Goal: Information Seeking & Learning: Find specific fact

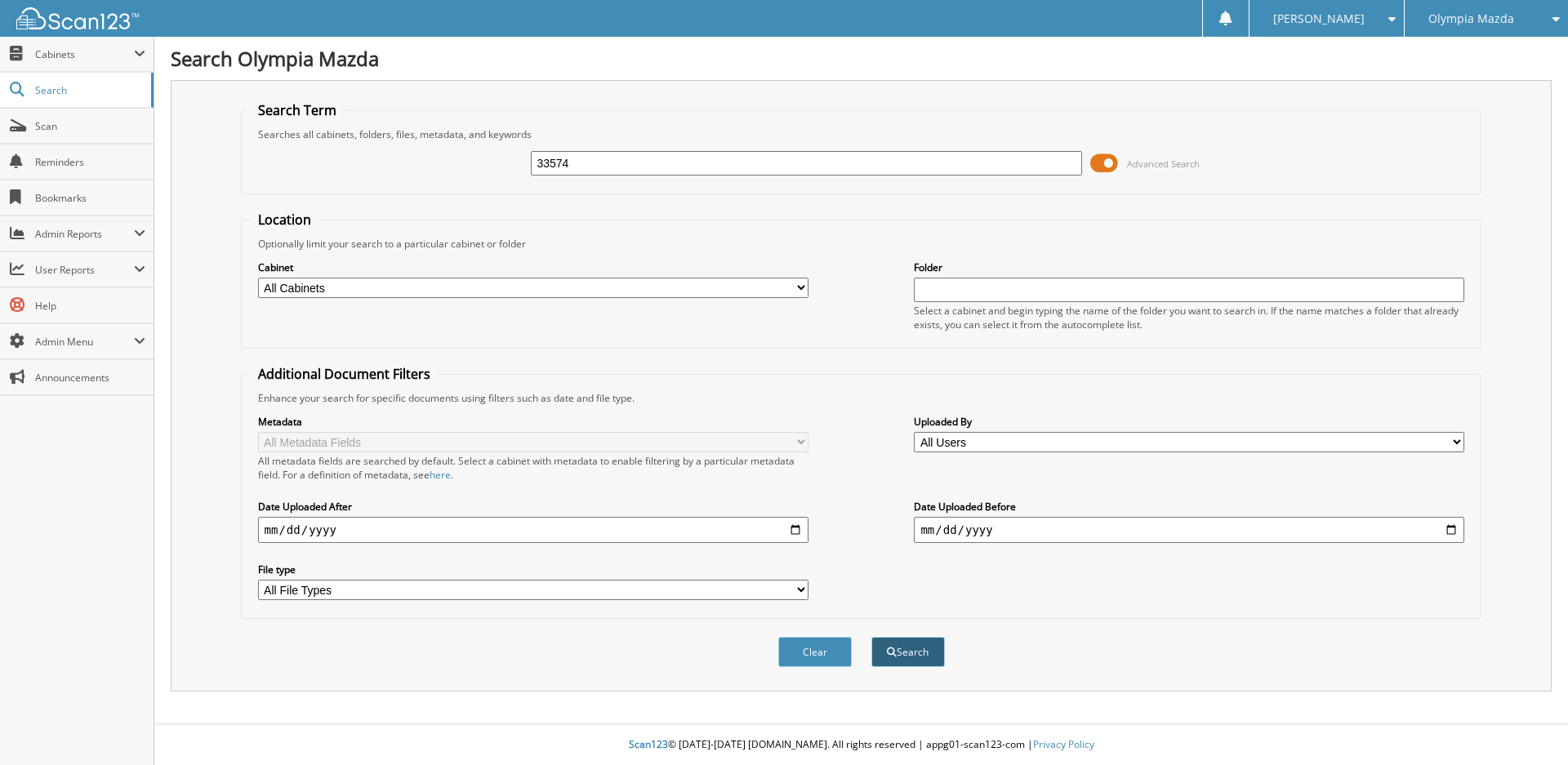
type input "33574"
click at [912, 661] on button "Search" at bounding box center [908, 652] width 74 height 30
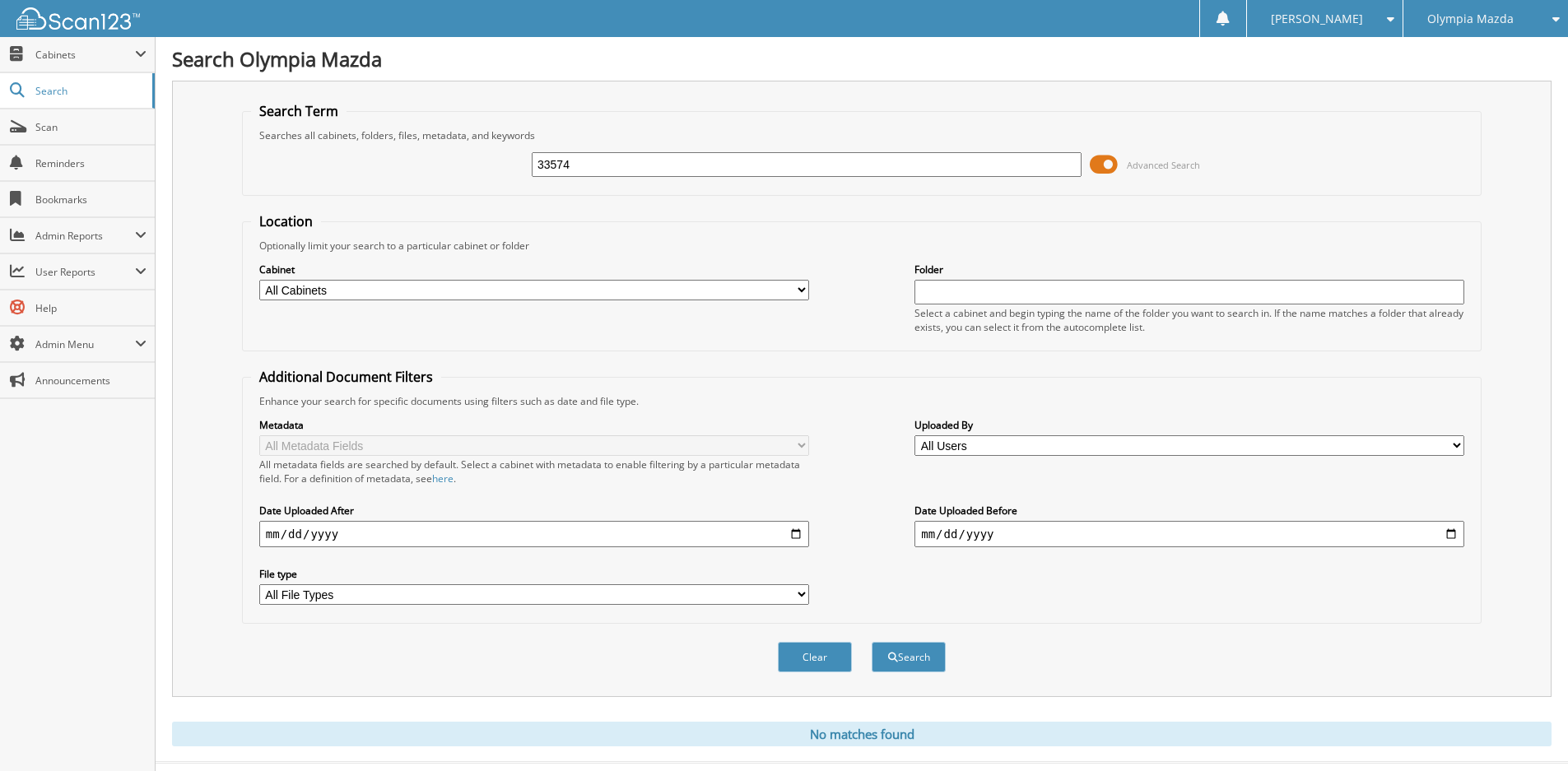
drag, startPoint x: 589, startPoint y: 162, endPoint x: 491, endPoint y: 162, distance: 98.0
click at [491, 162] on div "33574 Advanced Search" at bounding box center [861, 164] width 1221 height 45
type input "44015"
click at [872, 642] on button "Search" at bounding box center [909, 658] width 74 height 30
drag, startPoint x: 592, startPoint y: 161, endPoint x: 484, endPoint y: 162, distance: 108.0
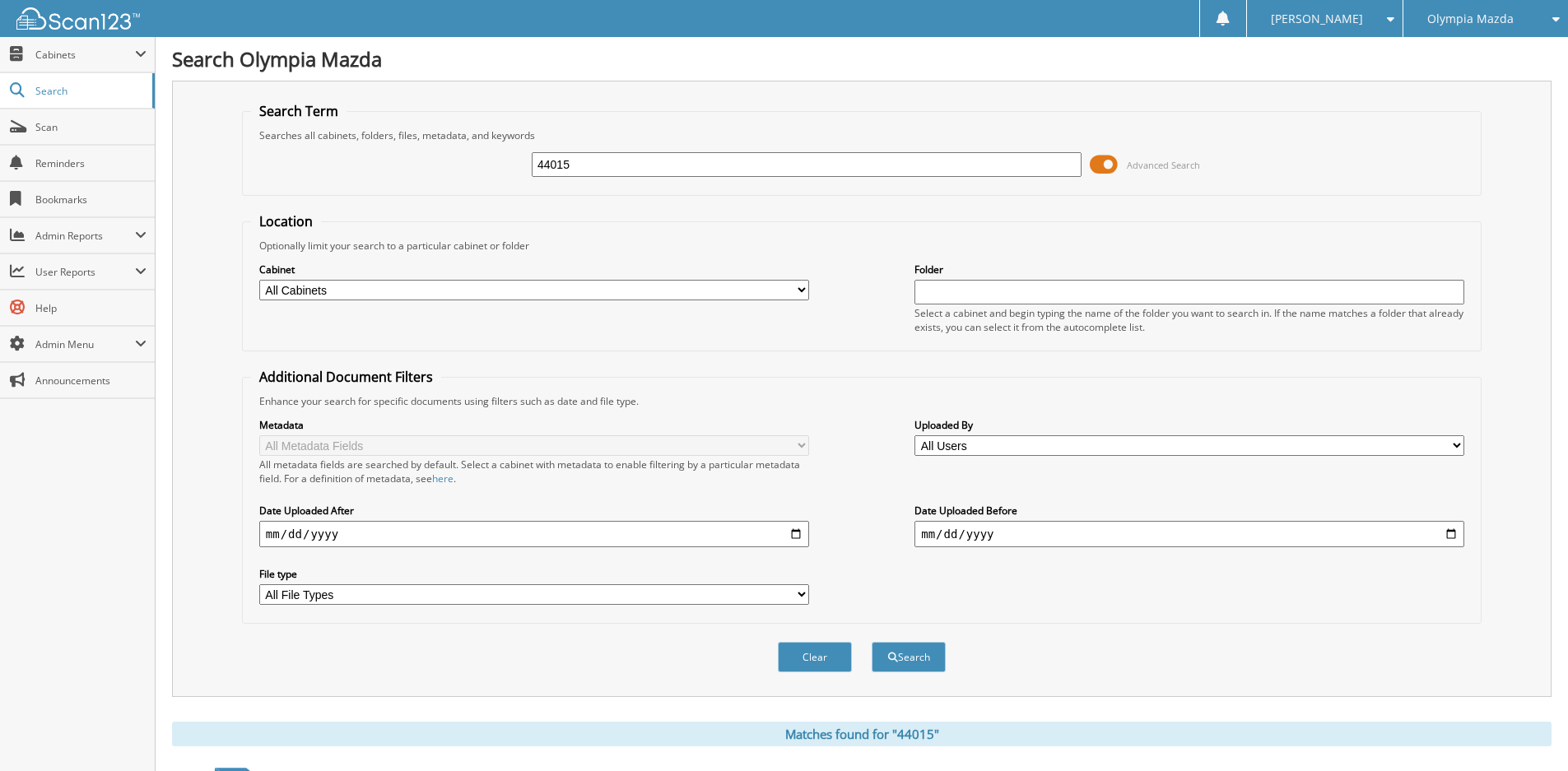
click at [484, 162] on div "44015 Advanced Search" at bounding box center [861, 164] width 1221 height 45
type input "46900"
click at [872, 642] on button "Search" at bounding box center [909, 658] width 74 height 30
click at [589, 173] on input "46900" at bounding box center [806, 165] width 550 height 25
drag, startPoint x: 571, startPoint y: 168, endPoint x: 495, endPoint y: 160, distance: 76.4
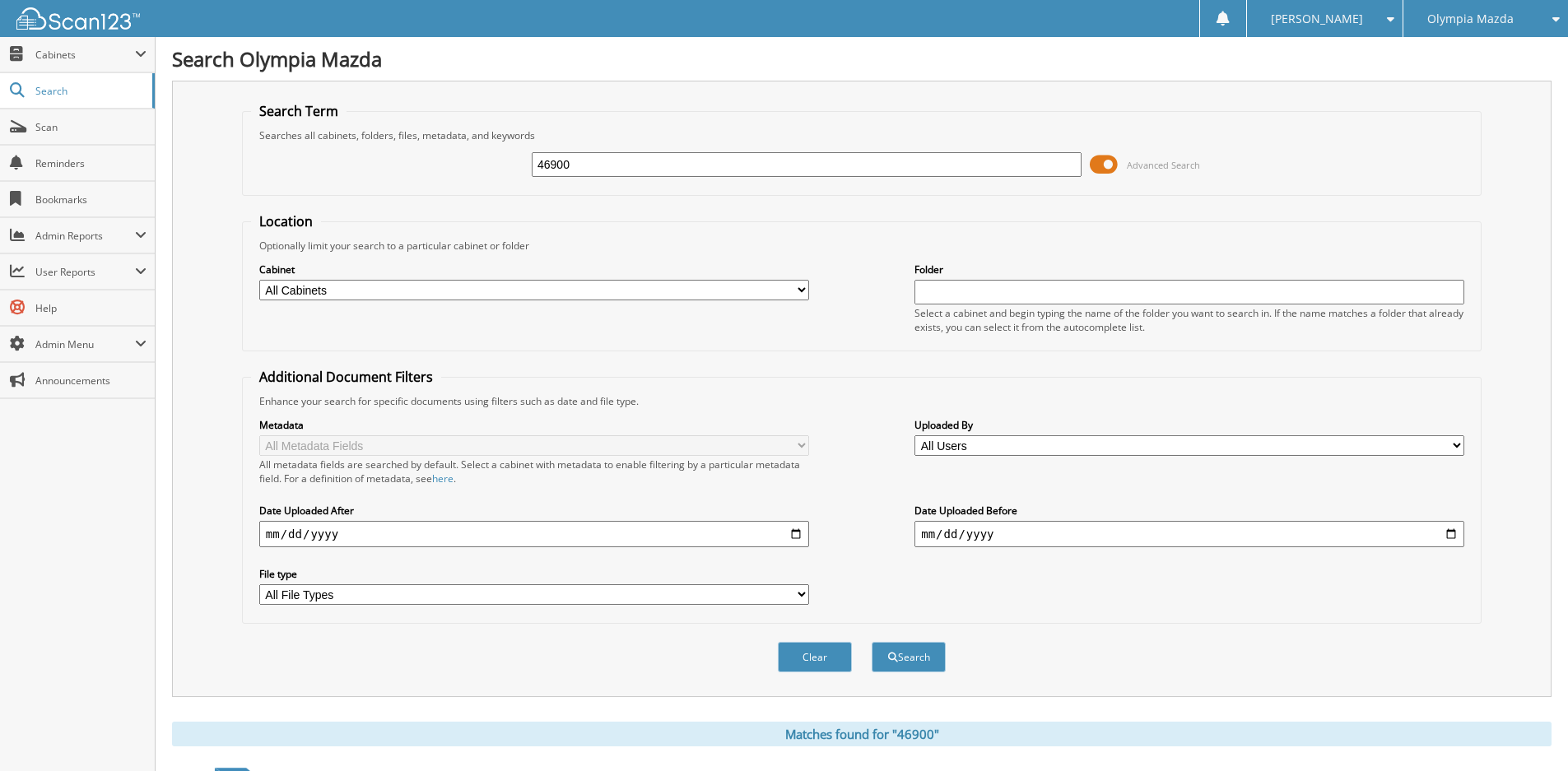
click at [494, 160] on div "46900 Advanced Search" at bounding box center [861, 164] width 1221 height 45
type input "47364"
click at [872, 642] on button "Search" at bounding box center [909, 658] width 74 height 30
drag, startPoint x: 576, startPoint y: 164, endPoint x: 487, endPoint y: 158, distance: 89.2
click at [486, 162] on div "47364 Advanced Search" at bounding box center [861, 164] width 1221 height 45
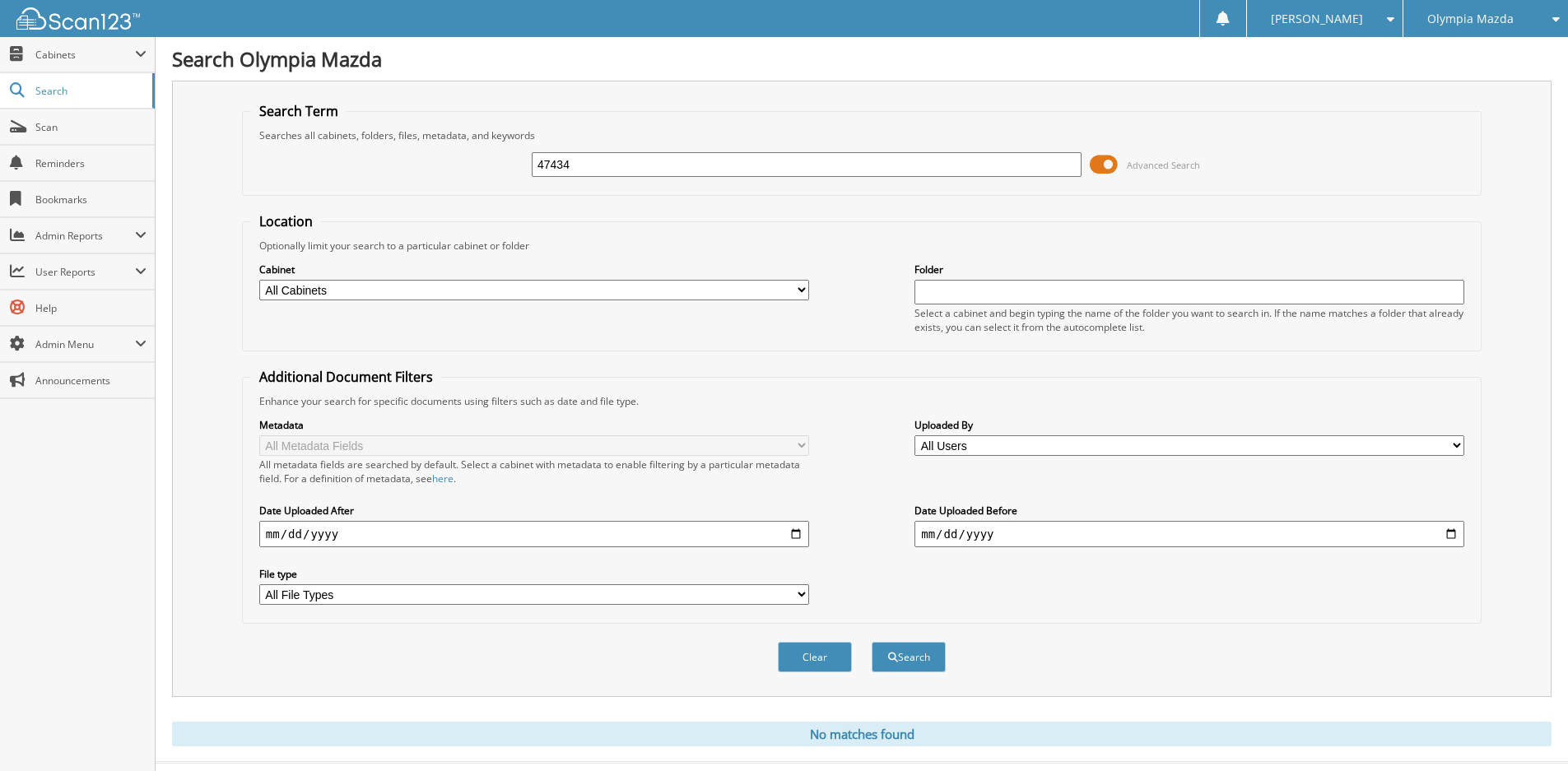
type input "47434"
click at [872, 642] on button "Search" at bounding box center [909, 658] width 74 height 30
drag, startPoint x: 582, startPoint y: 163, endPoint x: 516, endPoint y: 147, distance: 67.9
click at [513, 160] on div "47434 Advanced Search" at bounding box center [861, 164] width 1221 height 45
type input "47730"
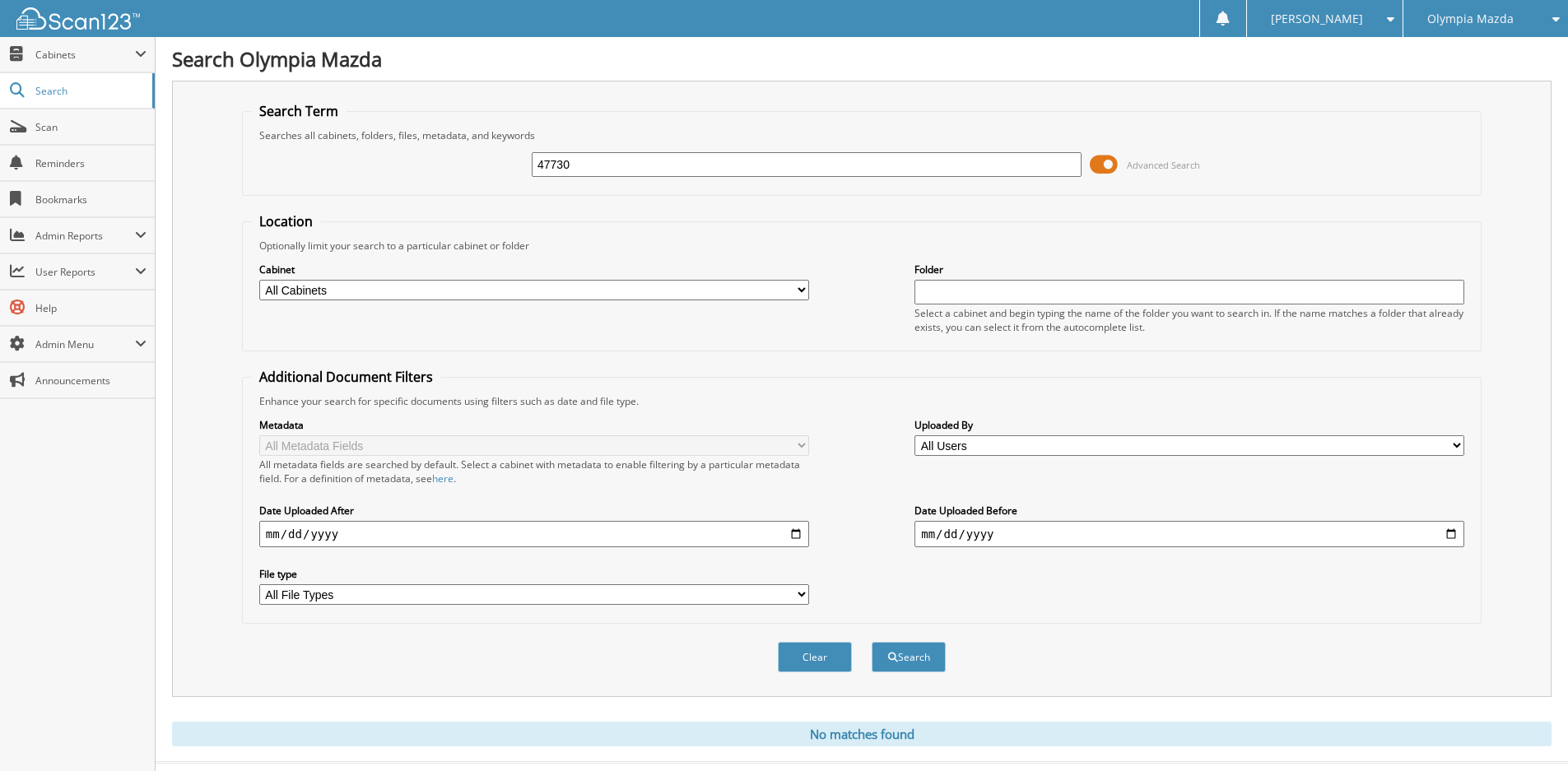
click at [872, 642] on button "Search" at bounding box center [909, 658] width 74 height 30
drag, startPoint x: 579, startPoint y: 165, endPoint x: 461, endPoint y: 162, distance: 118.0
click at [461, 162] on div "47730 Advanced Search" at bounding box center [861, 164] width 1221 height 45
type input "47925"
click at [872, 642] on button "Search" at bounding box center [909, 658] width 74 height 30
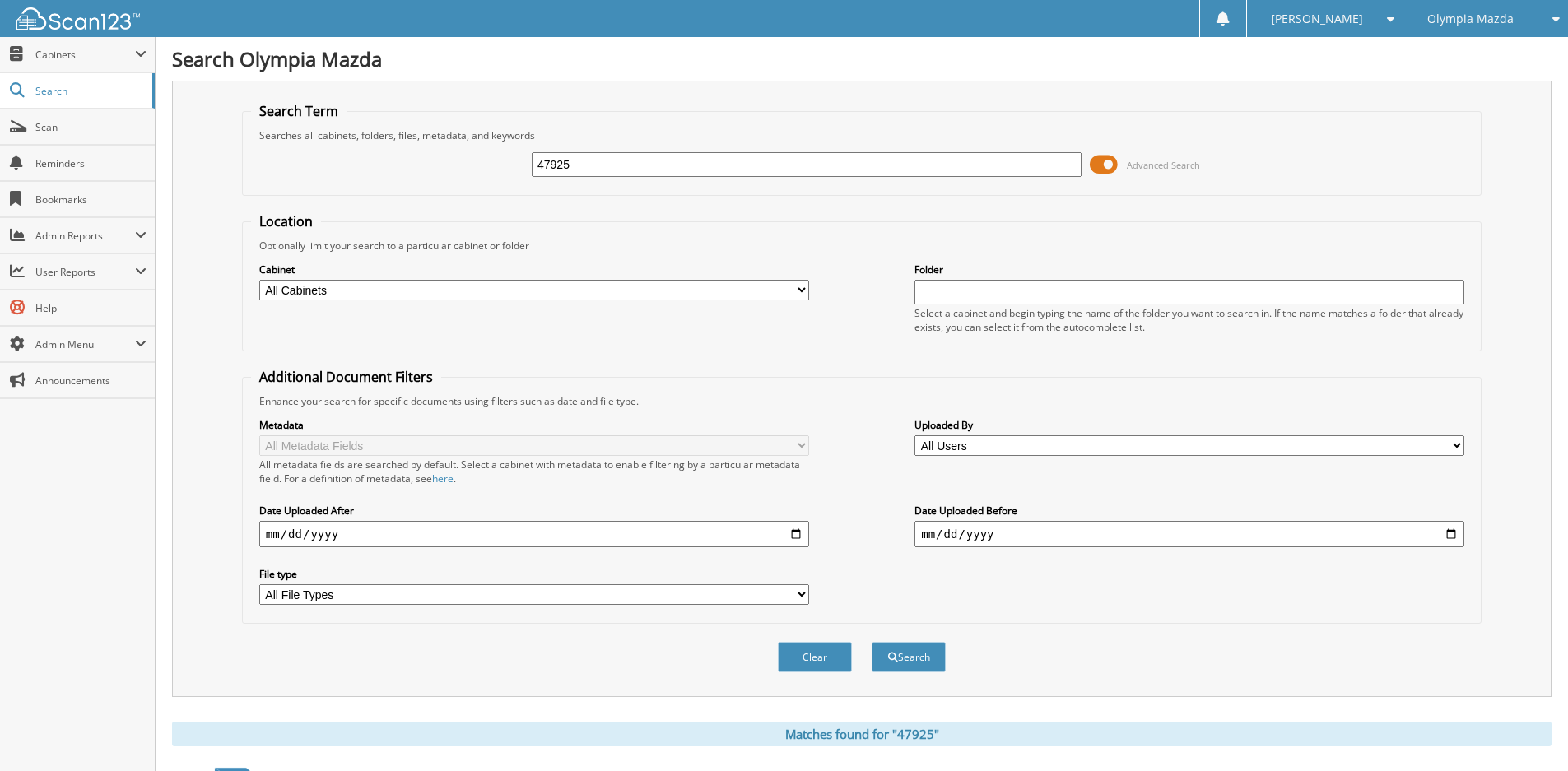
drag, startPoint x: 573, startPoint y: 172, endPoint x: 505, endPoint y: 164, distance: 68.5
click at [505, 164] on div "47925 Advanced Search" at bounding box center [861, 164] width 1221 height 45
type input "33574"
click at [872, 642] on button "Search" at bounding box center [909, 658] width 74 height 30
drag, startPoint x: 580, startPoint y: 161, endPoint x: 526, endPoint y: 160, distance: 54.0
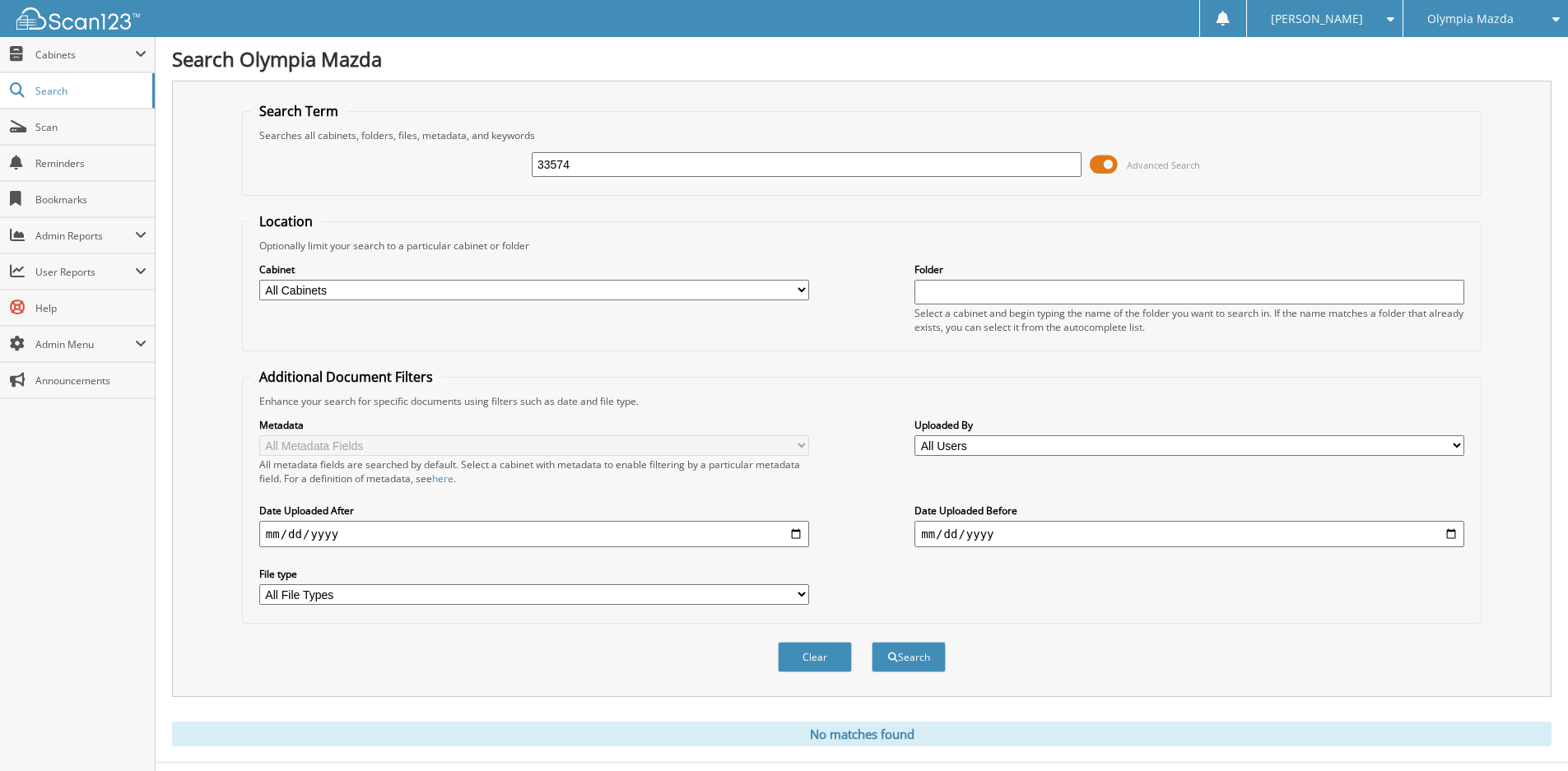
click at [523, 160] on div "33574 Advanced Search" at bounding box center [861, 164] width 1221 height 45
type input "44015"
click at [872, 642] on button "Search" at bounding box center [909, 658] width 74 height 30
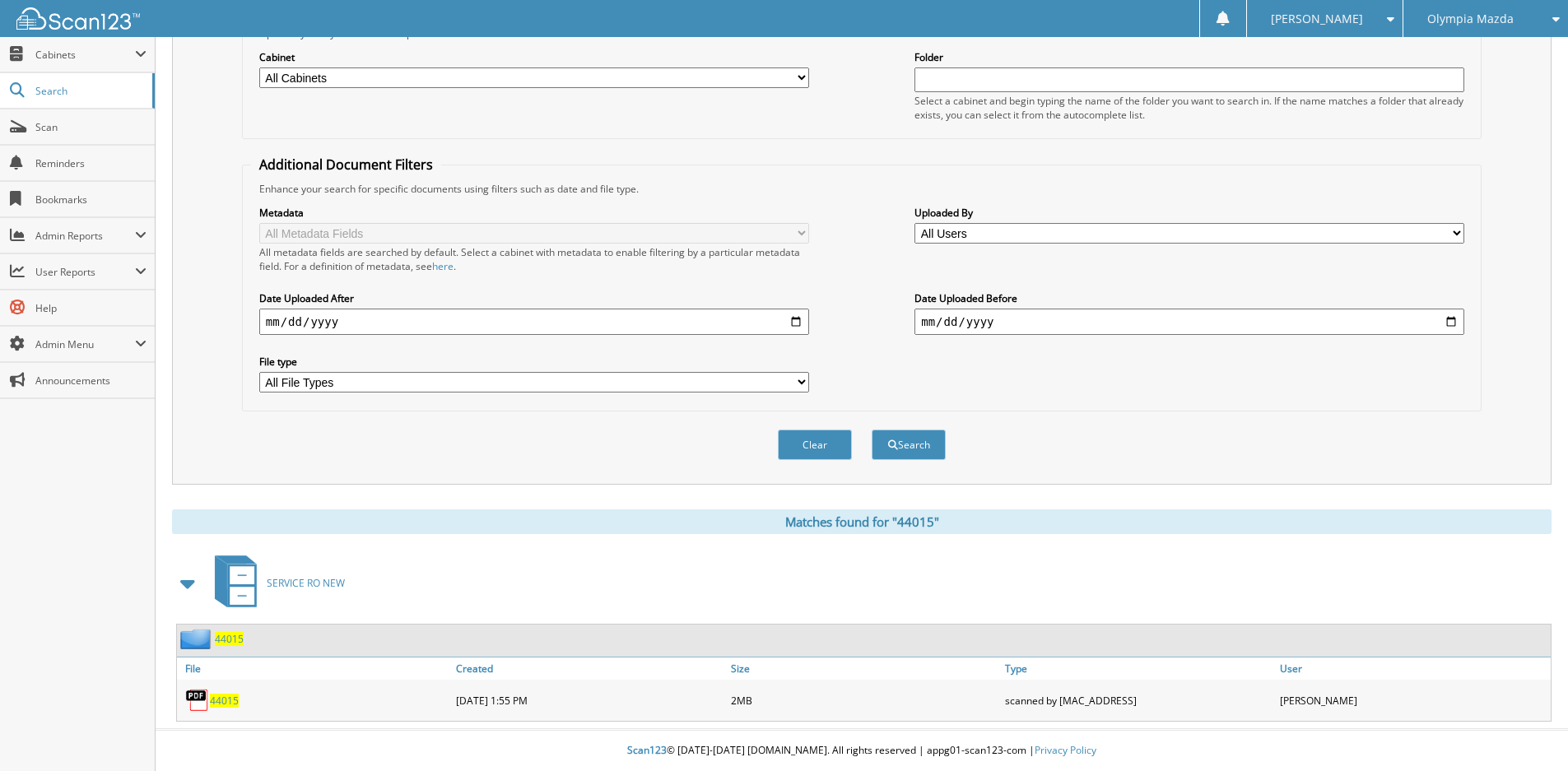
click at [214, 704] on span "44015" at bounding box center [224, 700] width 29 height 14
click at [217, 700] on span "44015" at bounding box center [224, 700] width 29 height 14
click at [226, 701] on span "44015" at bounding box center [224, 700] width 29 height 14
click at [226, 699] on span "44015" at bounding box center [224, 700] width 29 height 14
click at [230, 636] on span "44015" at bounding box center [229, 639] width 29 height 14
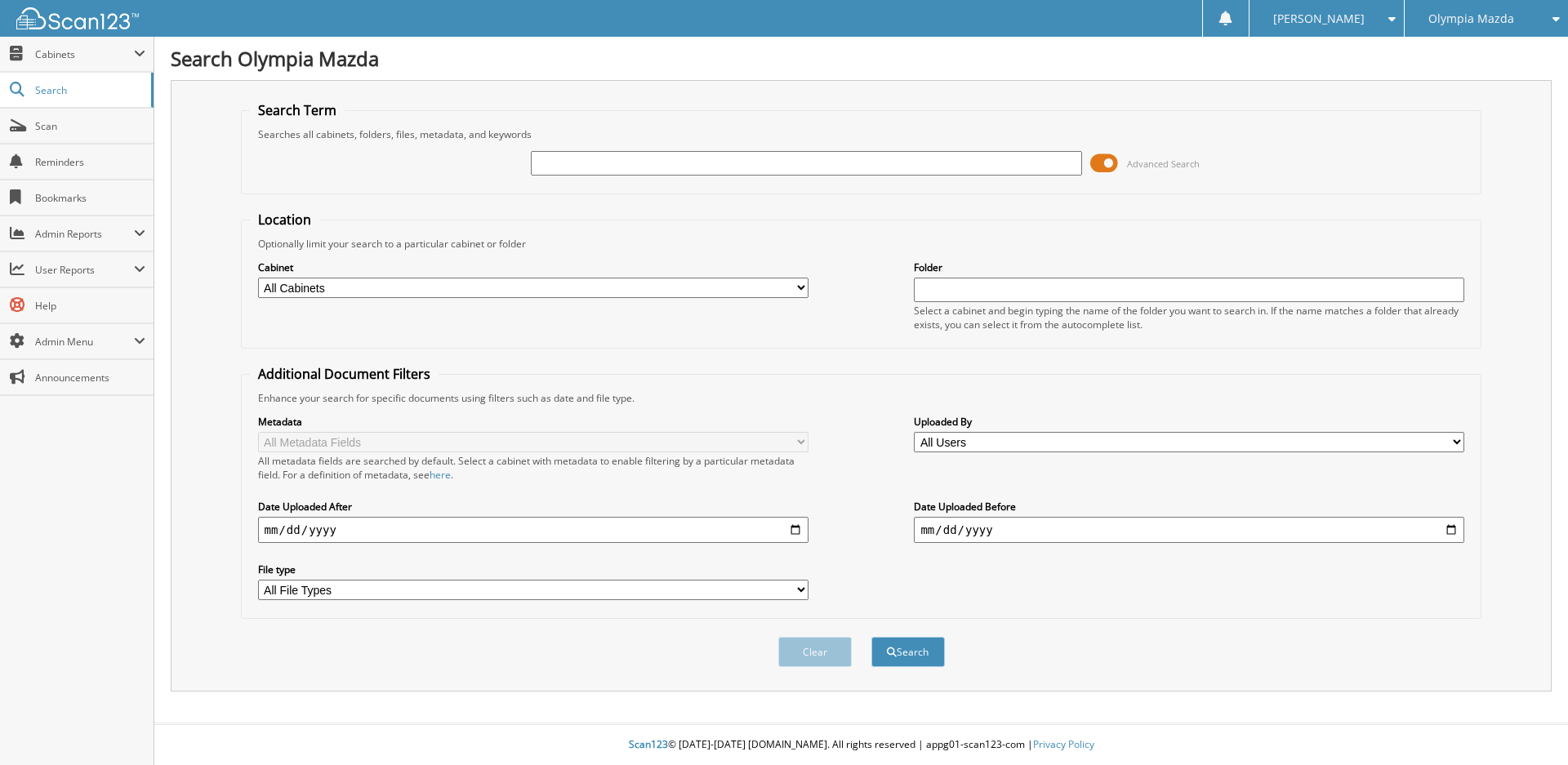
click at [658, 162] on input "text" at bounding box center [805, 164] width 550 height 25
type input "46900"
click at [913, 652] on button "Search" at bounding box center [908, 652] width 74 height 30
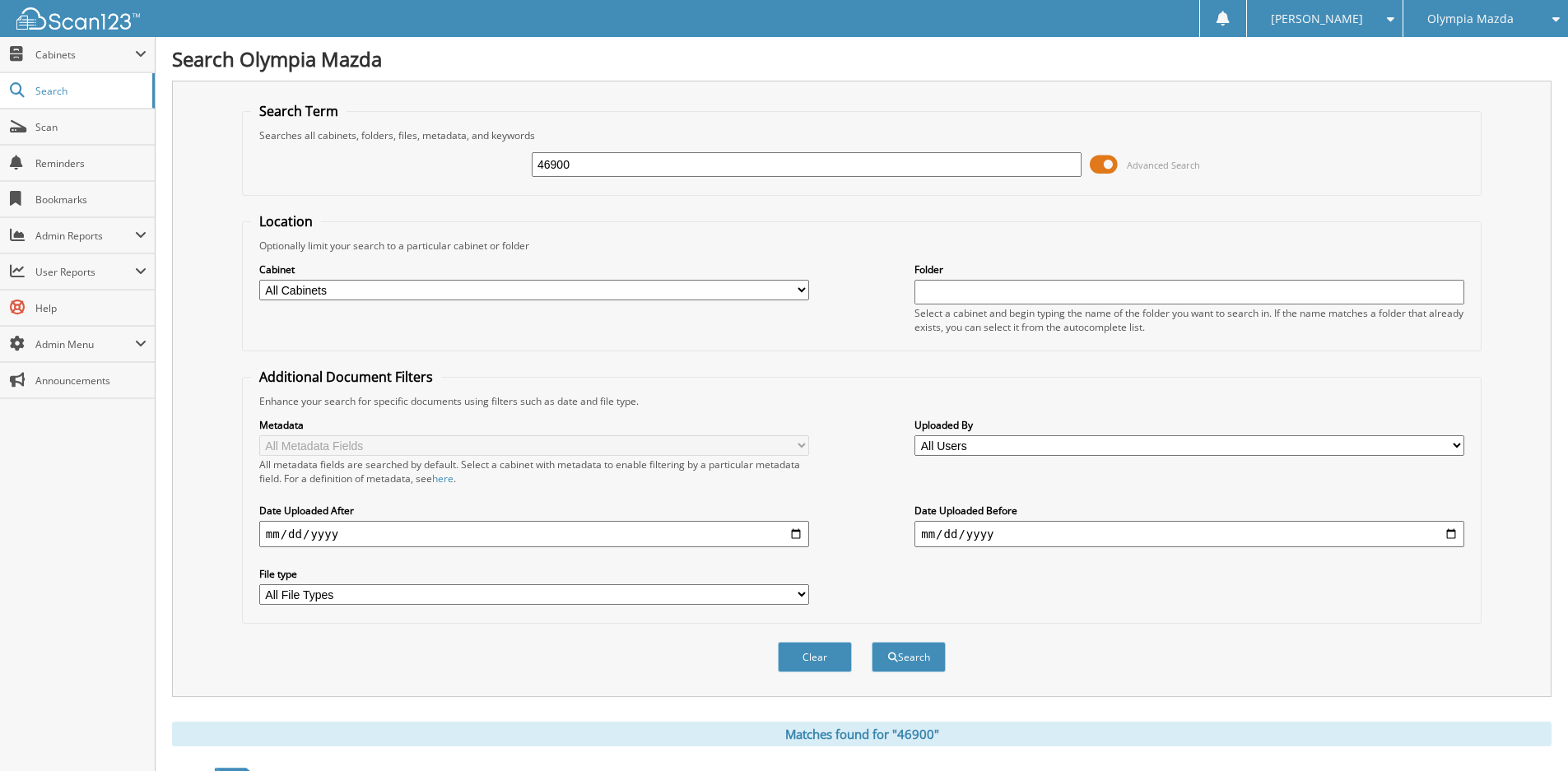
scroll to position [213, 0]
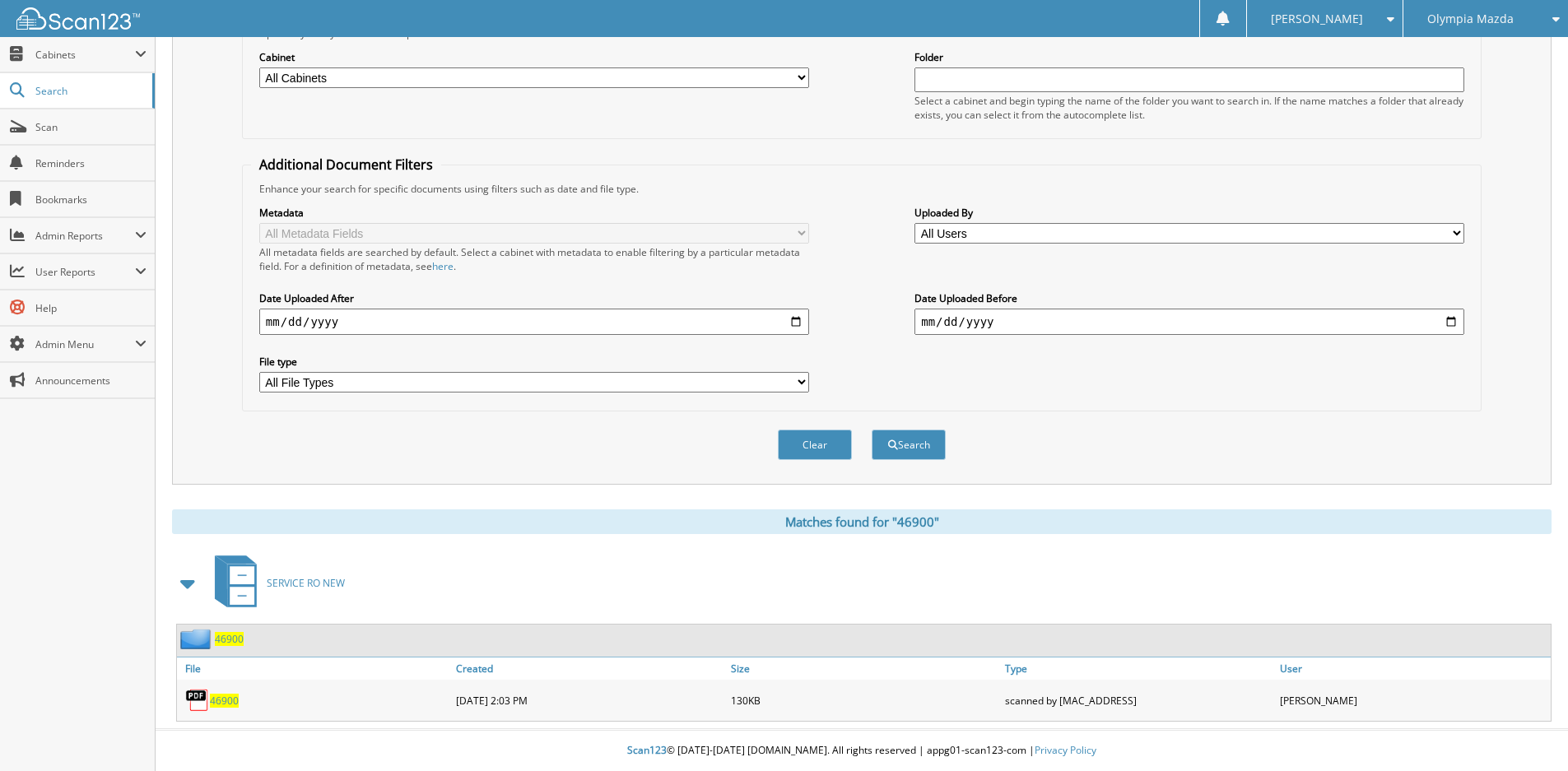
click at [225, 700] on span "46900" at bounding box center [224, 700] width 29 height 14
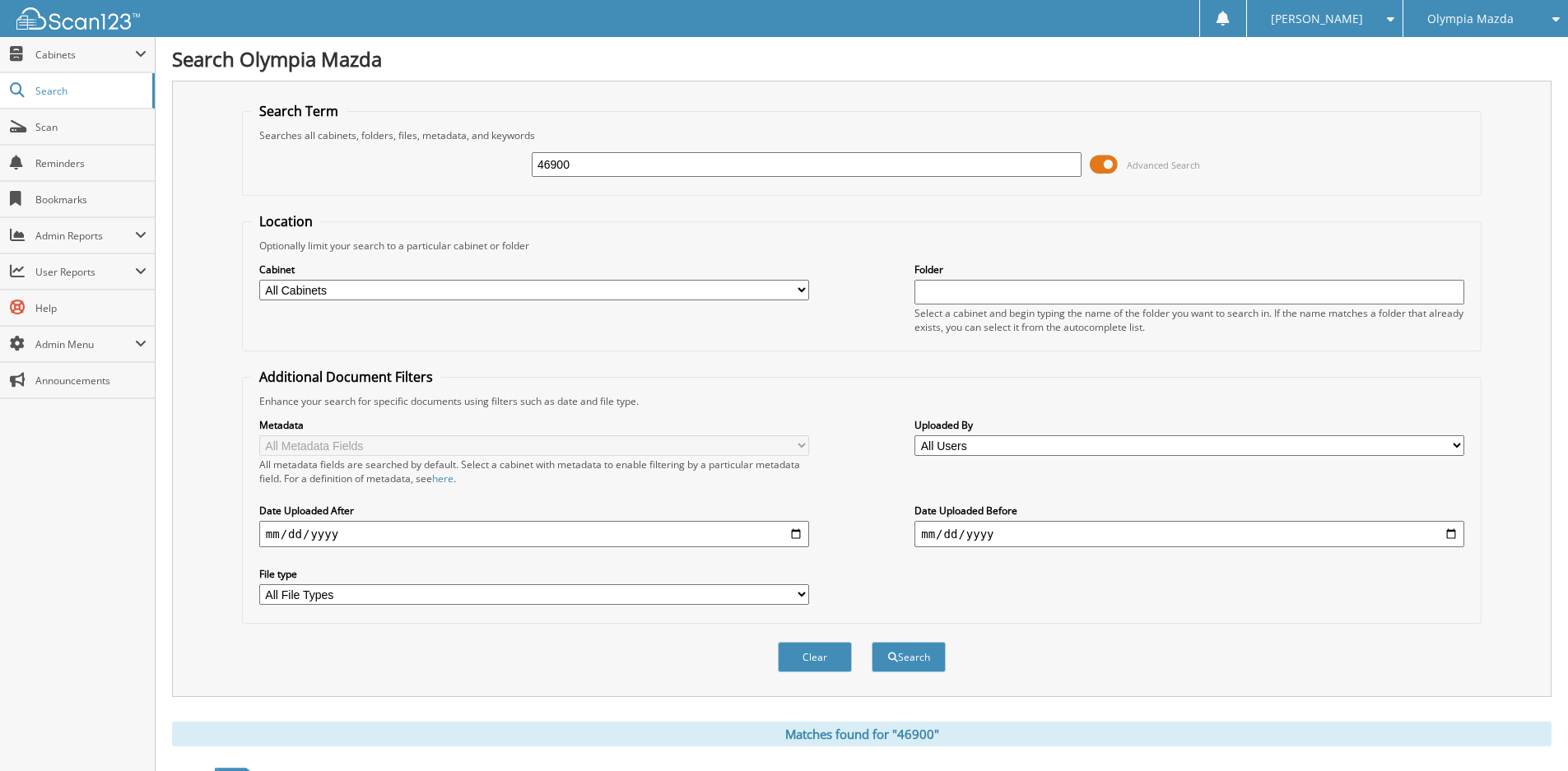
drag, startPoint x: 604, startPoint y: 169, endPoint x: 449, endPoint y: 159, distance: 155.3
click at [449, 159] on div "46900 Advanced Search" at bounding box center [861, 164] width 1221 height 45
type input "47364"
click at [898, 662] on button "Search" at bounding box center [909, 658] width 74 height 30
drag, startPoint x: 592, startPoint y: 169, endPoint x: 485, endPoint y: 160, distance: 107.4
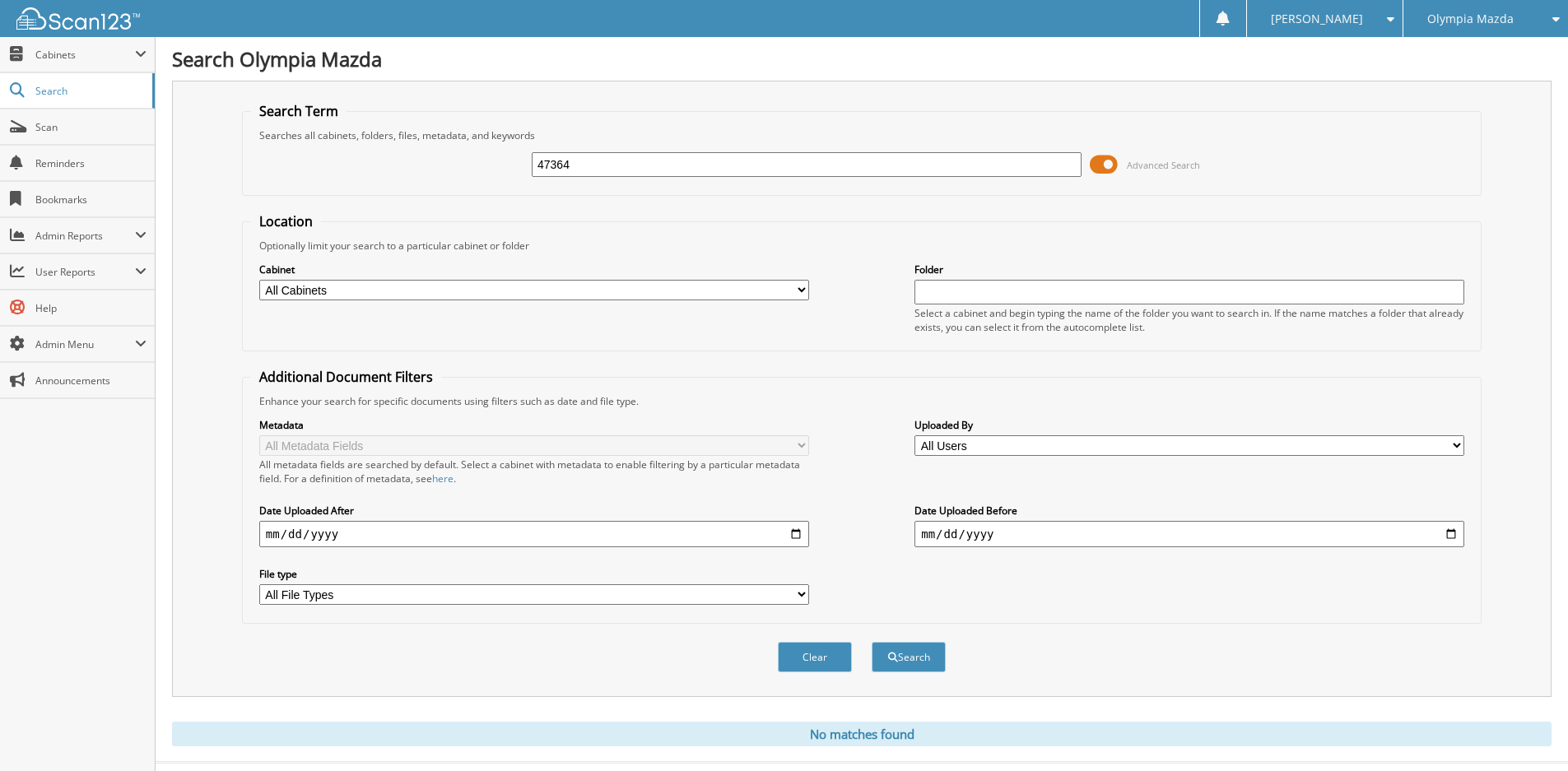
click at [485, 160] on div "47364 Advanced Search" at bounding box center [861, 164] width 1221 height 45
type input "47434"
click at [872, 642] on button "Search" at bounding box center [909, 658] width 74 height 30
drag, startPoint x: 611, startPoint y: 174, endPoint x: 495, endPoint y: 156, distance: 117.4
click at [495, 156] on div "47434 Advanced Search" at bounding box center [861, 164] width 1221 height 45
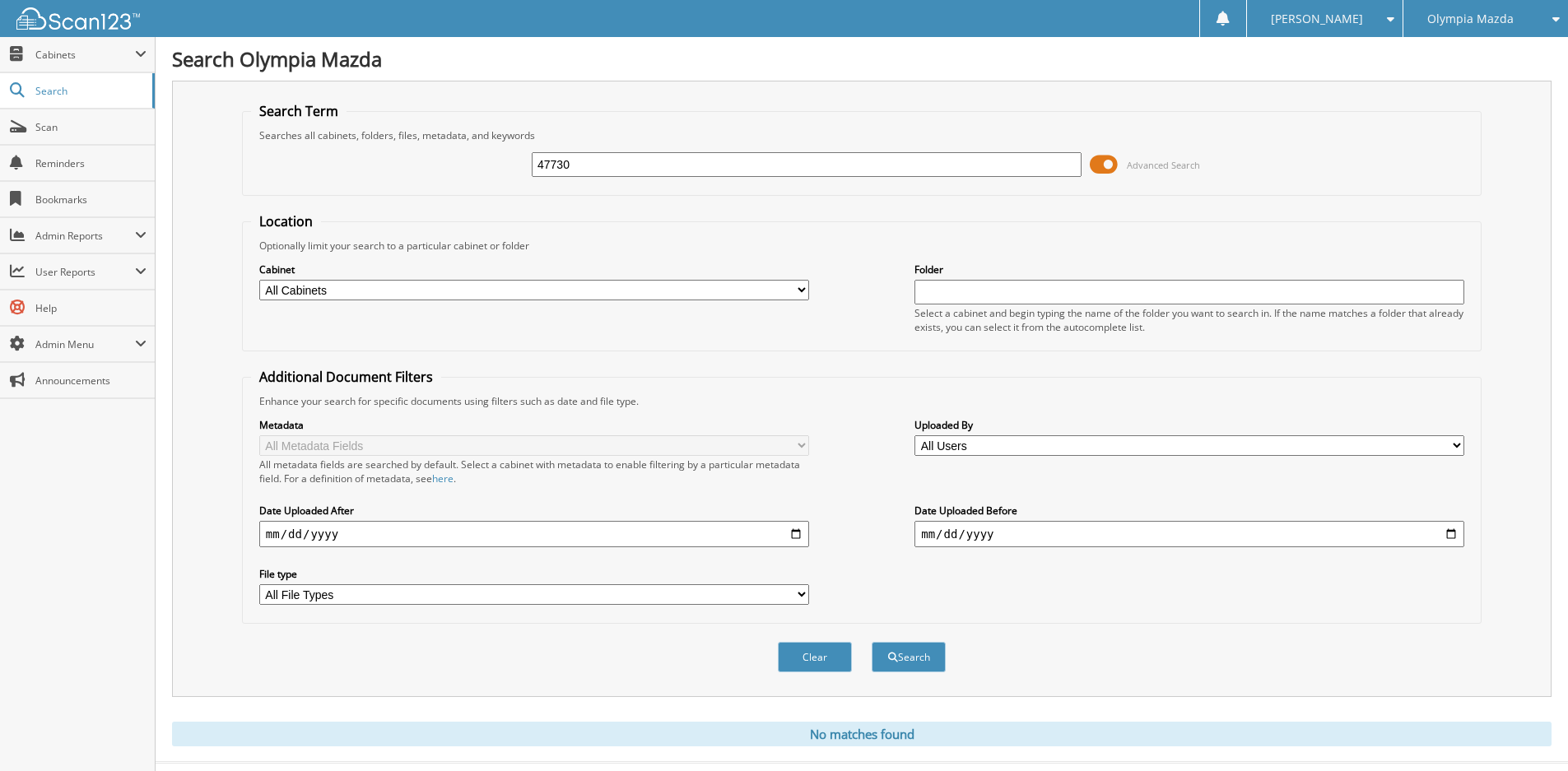
type input "47730"
click at [872, 642] on button "Search" at bounding box center [909, 658] width 74 height 30
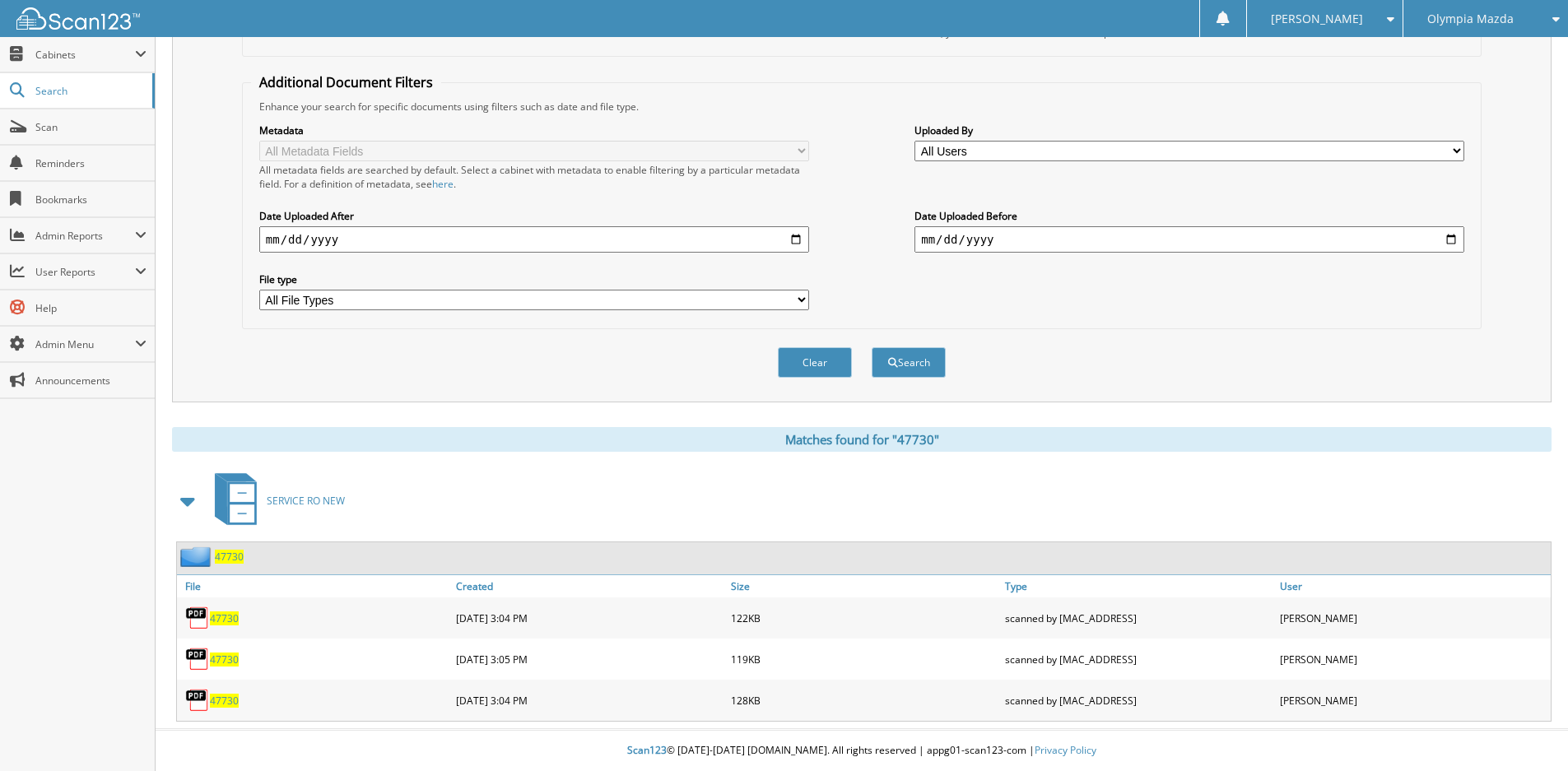
click at [218, 704] on span "47730" at bounding box center [224, 700] width 29 height 14
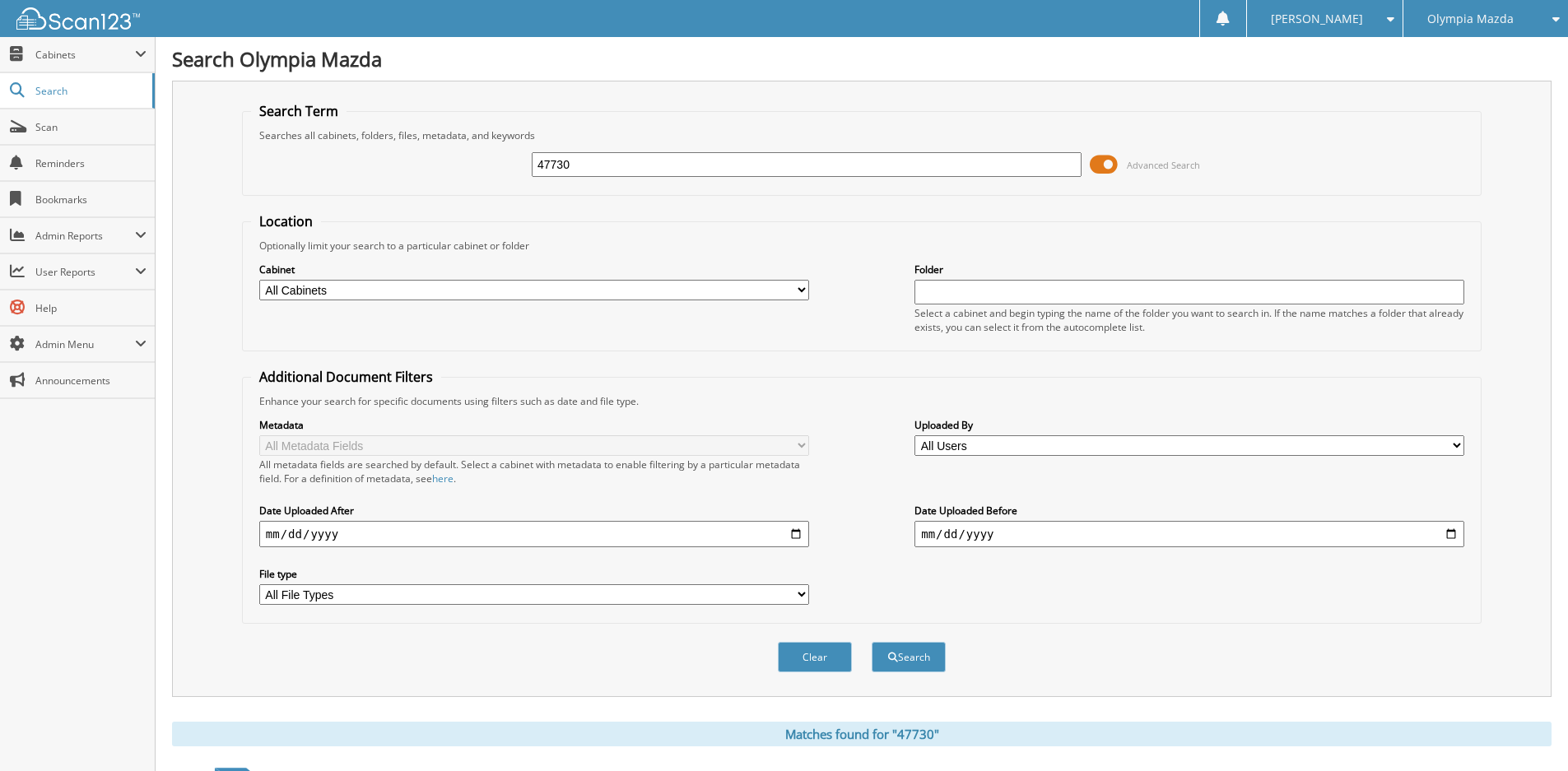
drag, startPoint x: 553, startPoint y: 160, endPoint x: 480, endPoint y: 156, distance: 73.1
click at [481, 155] on div "47730 Advanced Search" at bounding box center [861, 164] width 1221 height 45
type input "47925"
click at [872, 642] on button "Search" at bounding box center [909, 658] width 74 height 30
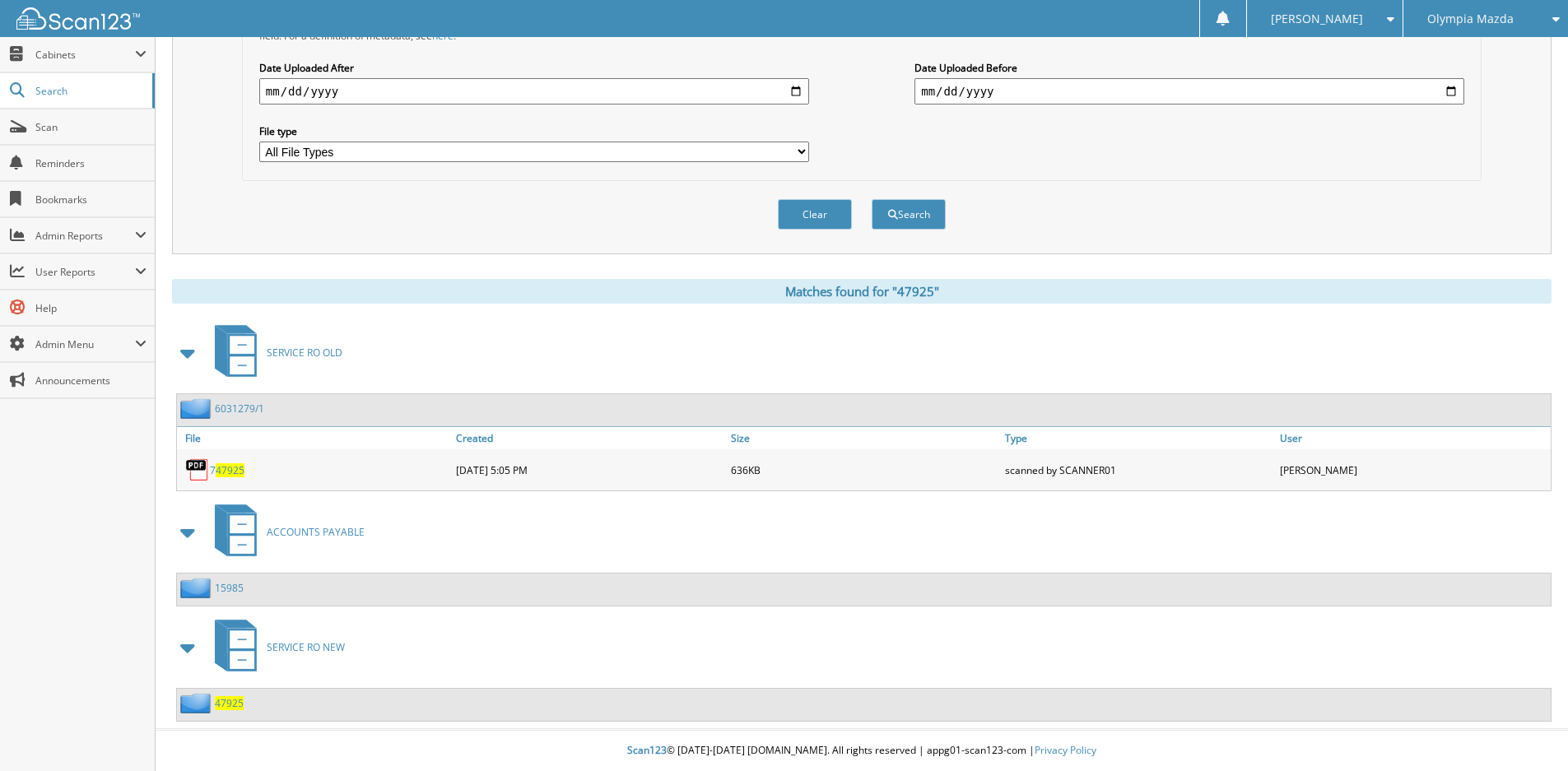
click at [306, 648] on span "SERVICE RO NEW" at bounding box center [306, 647] width 78 height 14
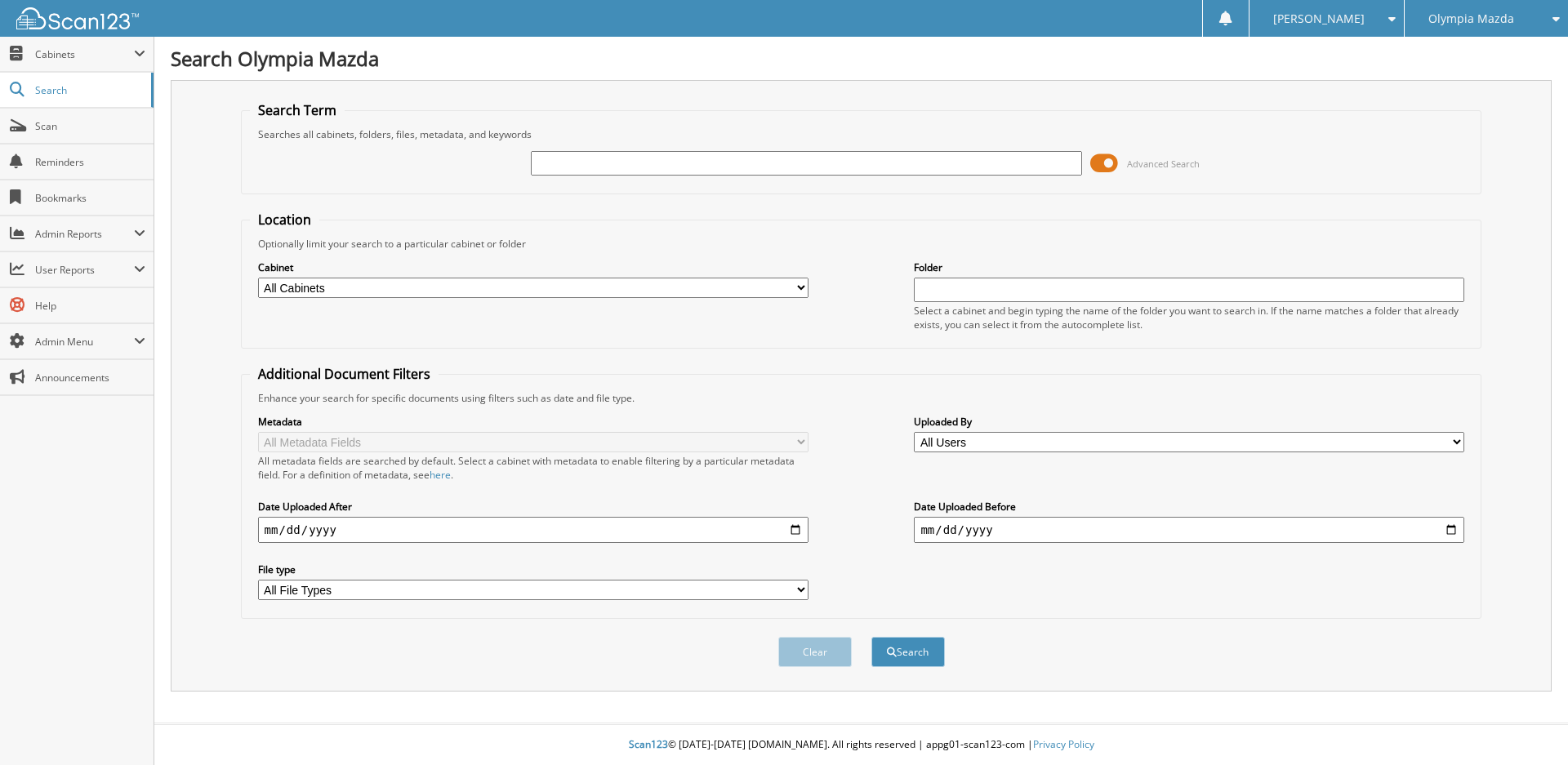
click at [594, 167] on input "text" at bounding box center [805, 164] width 550 height 25
type input "55549"
click at [871, 637] on button "Search" at bounding box center [908, 652] width 74 height 30
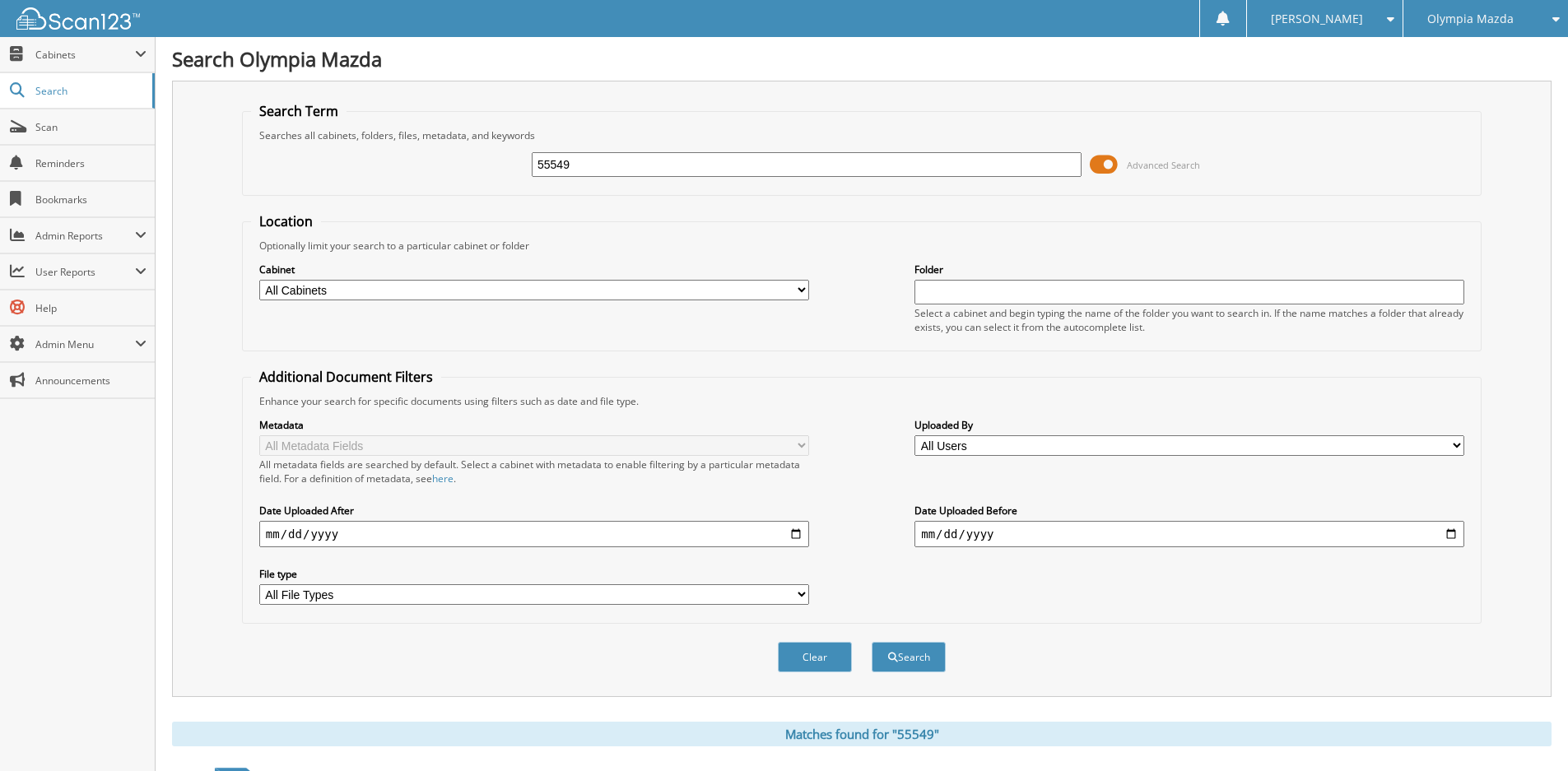
drag, startPoint x: 598, startPoint y: 168, endPoint x: 445, endPoint y: 172, distance: 153.1
click at [472, 154] on div "55549 Advanced Search" at bounding box center [861, 164] width 1221 height 45
type input "55575"
click at [872, 642] on button "Search" at bounding box center [909, 658] width 74 height 30
drag, startPoint x: 595, startPoint y: 160, endPoint x: 536, endPoint y: 154, distance: 59.3
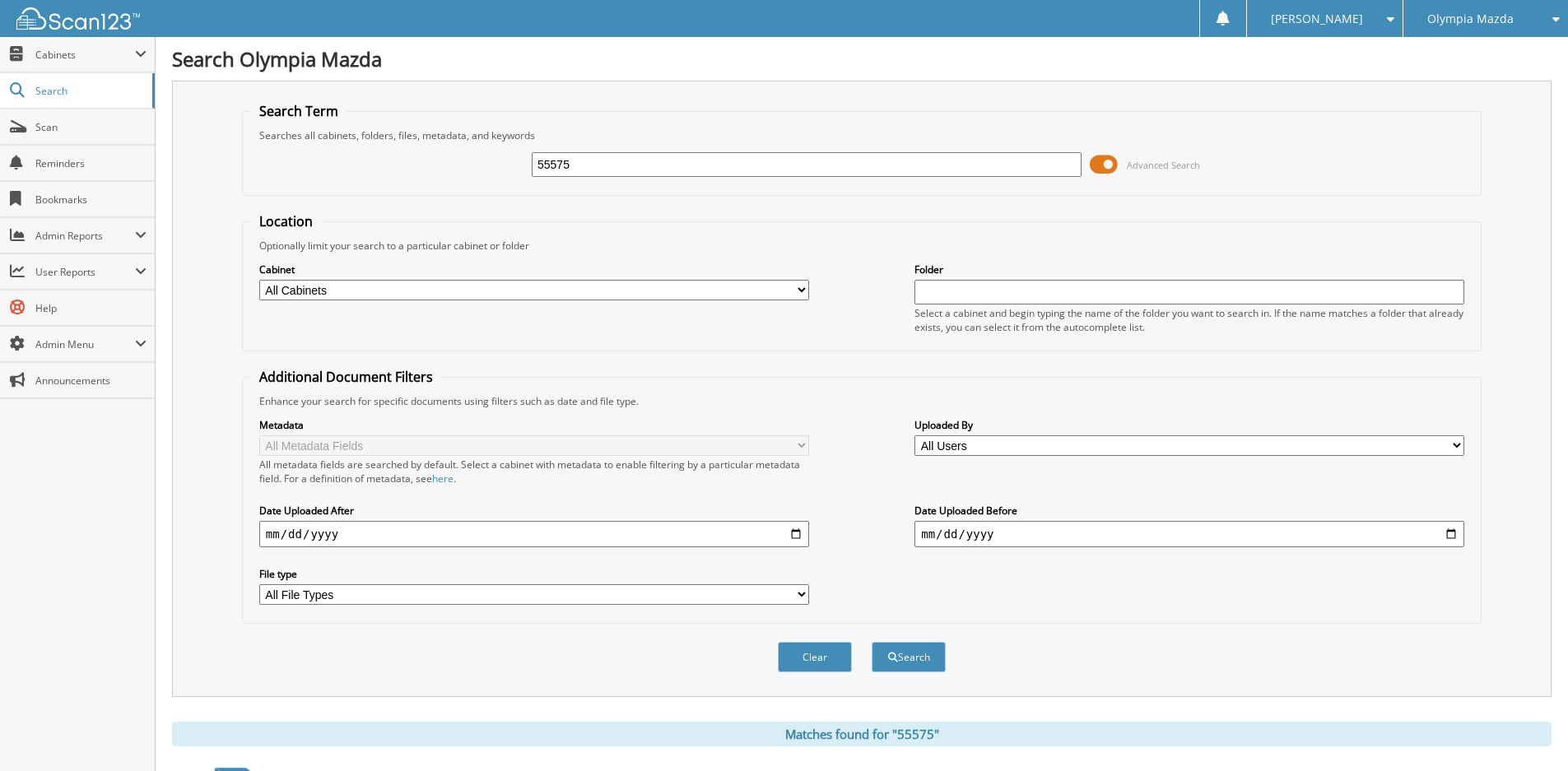
click at [511, 156] on div "55575 Advanced Search" at bounding box center [861, 164] width 1221 height 45
type input "55334"
click at [872, 642] on button "Search" at bounding box center [909, 658] width 74 height 30
drag, startPoint x: 592, startPoint y: 165, endPoint x: 507, endPoint y: 161, distance: 85.1
click at [505, 158] on div "55334 Advanced Search" at bounding box center [861, 164] width 1221 height 45
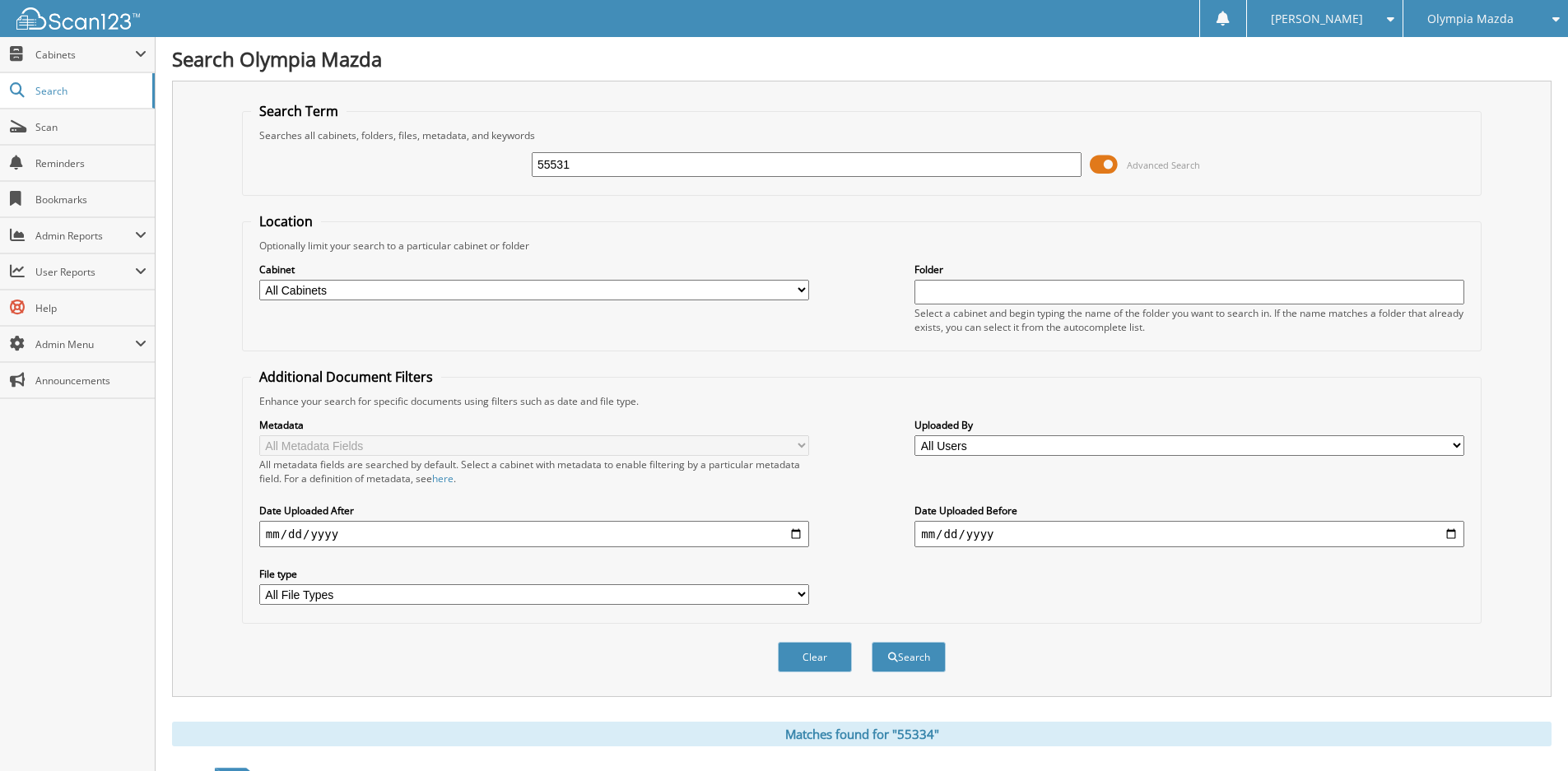
type input "55531"
click at [872, 642] on button "Search" at bounding box center [909, 658] width 74 height 30
drag, startPoint x: 594, startPoint y: 165, endPoint x: 450, endPoint y: 161, distance: 144.1
click at [470, 154] on div "55531 Advanced Search" at bounding box center [861, 164] width 1221 height 45
type input "55549"
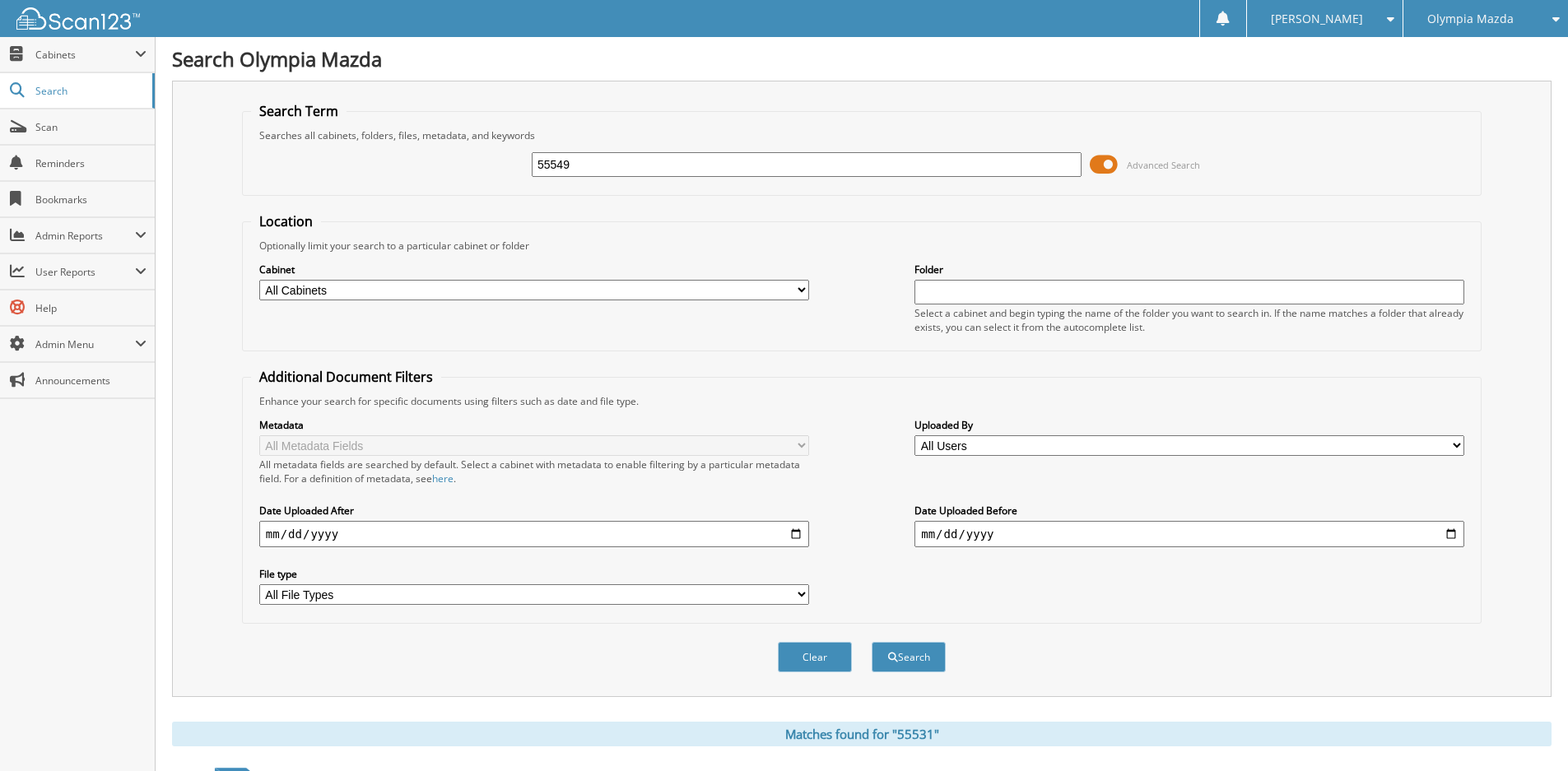
click at [872, 642] on button "Search" at bounding box center [909, 658] width 74 height 30
click at [578, 155] on input "55549" at bounding box center [806, 165] width 550 height 25
drag, startPoint x: 577, startPoint y: 160, endPoint x: 489, endPoint y: 162, distance: 88.0
click at [489, 162] on div "55549 Advanced Search" at bounding box center [861, 164] width 1221 height 45
type input "55554"
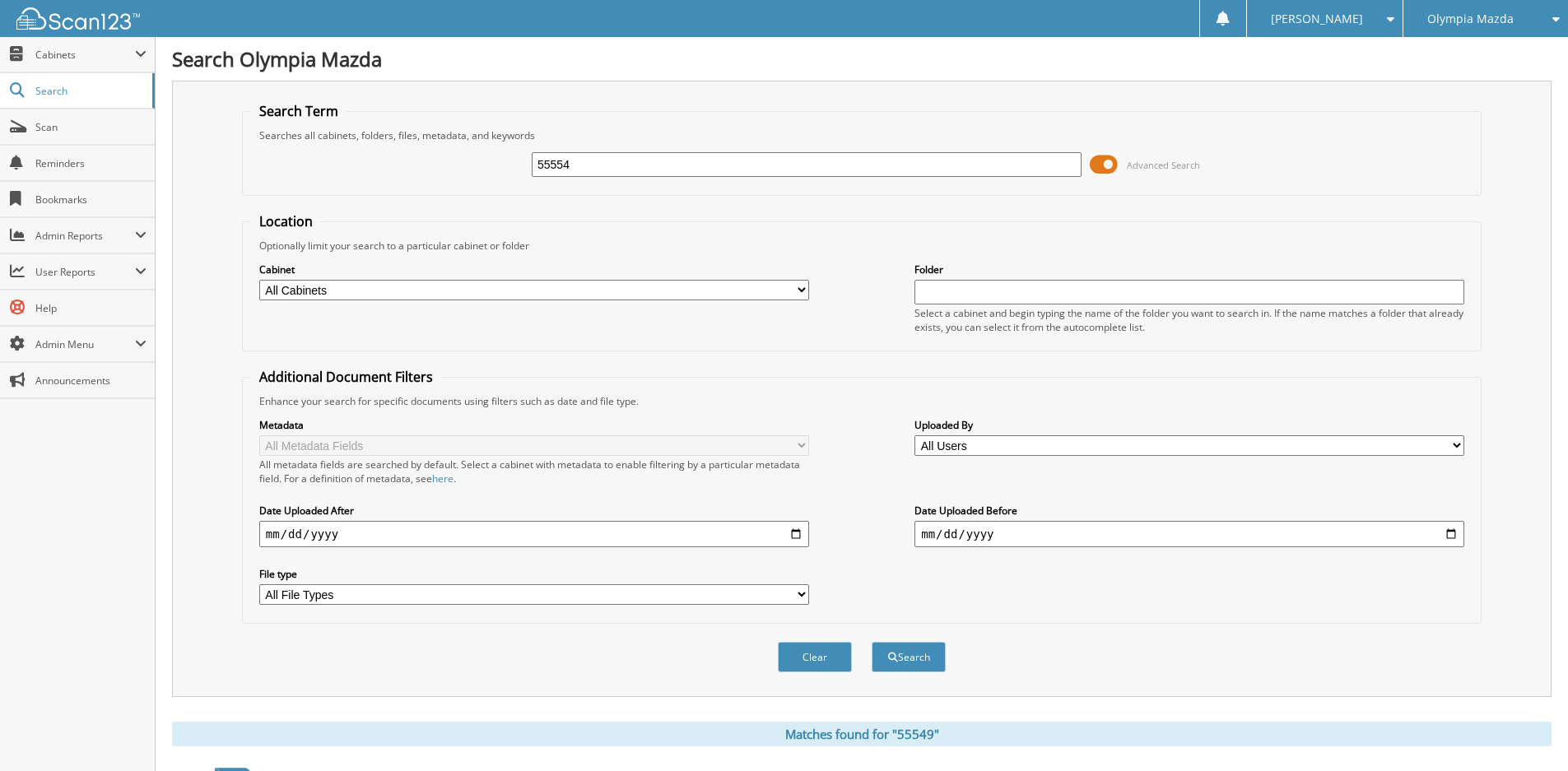
click at [872, 642] on button "Search" at bounding box center [909, 658] width 74 height 30
drag, startPoint x: 583, startPoint y: 170, endPoint x: 495, endPoint y: 162, distance: 88.4
click at [495, 162] on div "55554 Advanced Search" at bounding box center [861, 164] width 1221 height 45
type input "55560"
click at [872, 642] on button "Search" at bounding box center [909, 658] width 74 height 30
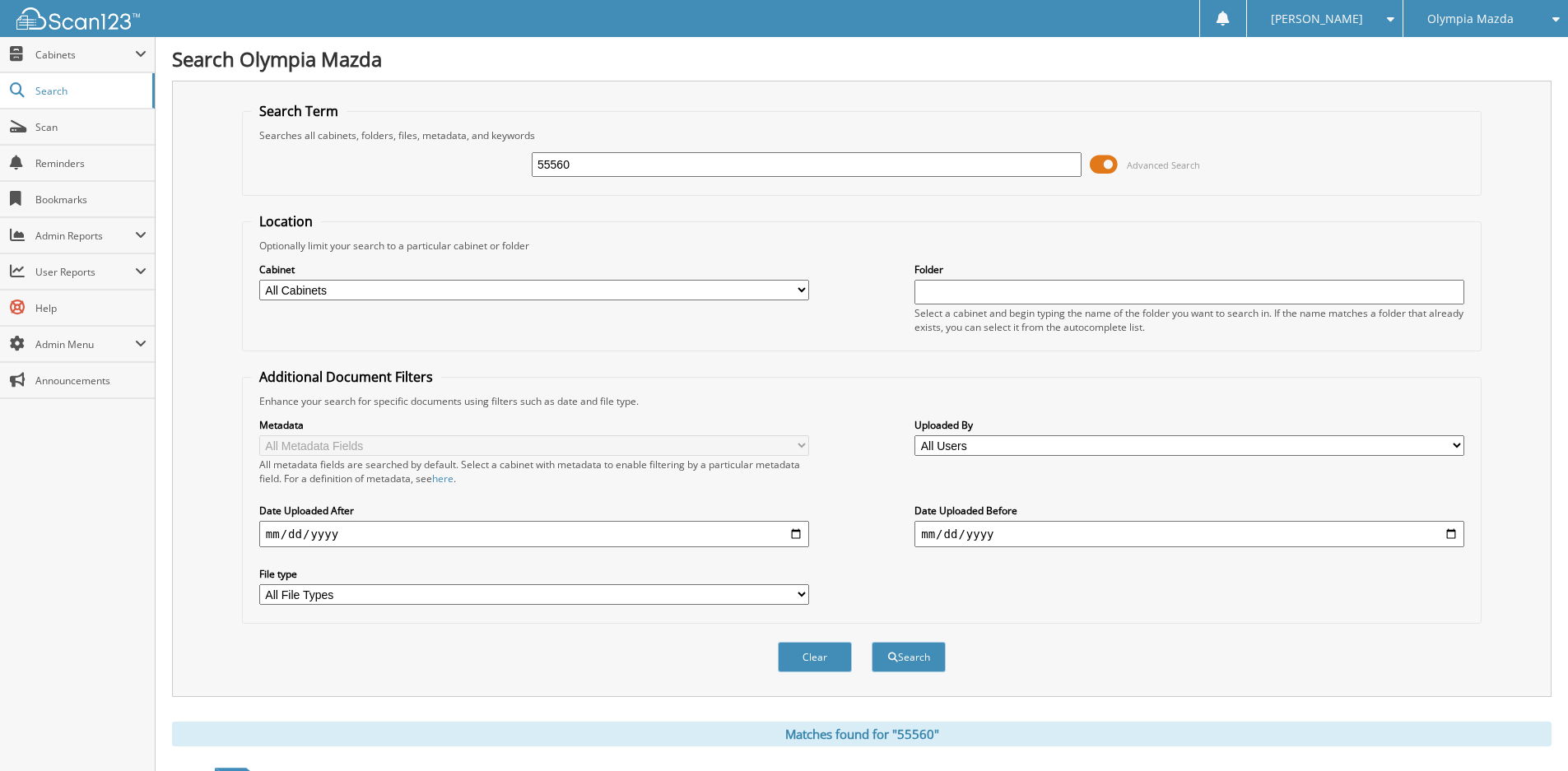
drag, startPoint x: 570, startPoint y: 160, endPoint x: 498, endPoint y: 163, distance: 72.1
click at [495, 160] on div "55560 Advanced Search" at bounding box center [861, 164] width 1221 height 45
type input "55575"
click at [872, 642] on button "Search" at bounding box center [909, 658] width 74 height 30
drag, startPoint x: 600, startPoint y: 164, endPoint x: 497, endPoint y: 157, distance: 103.2
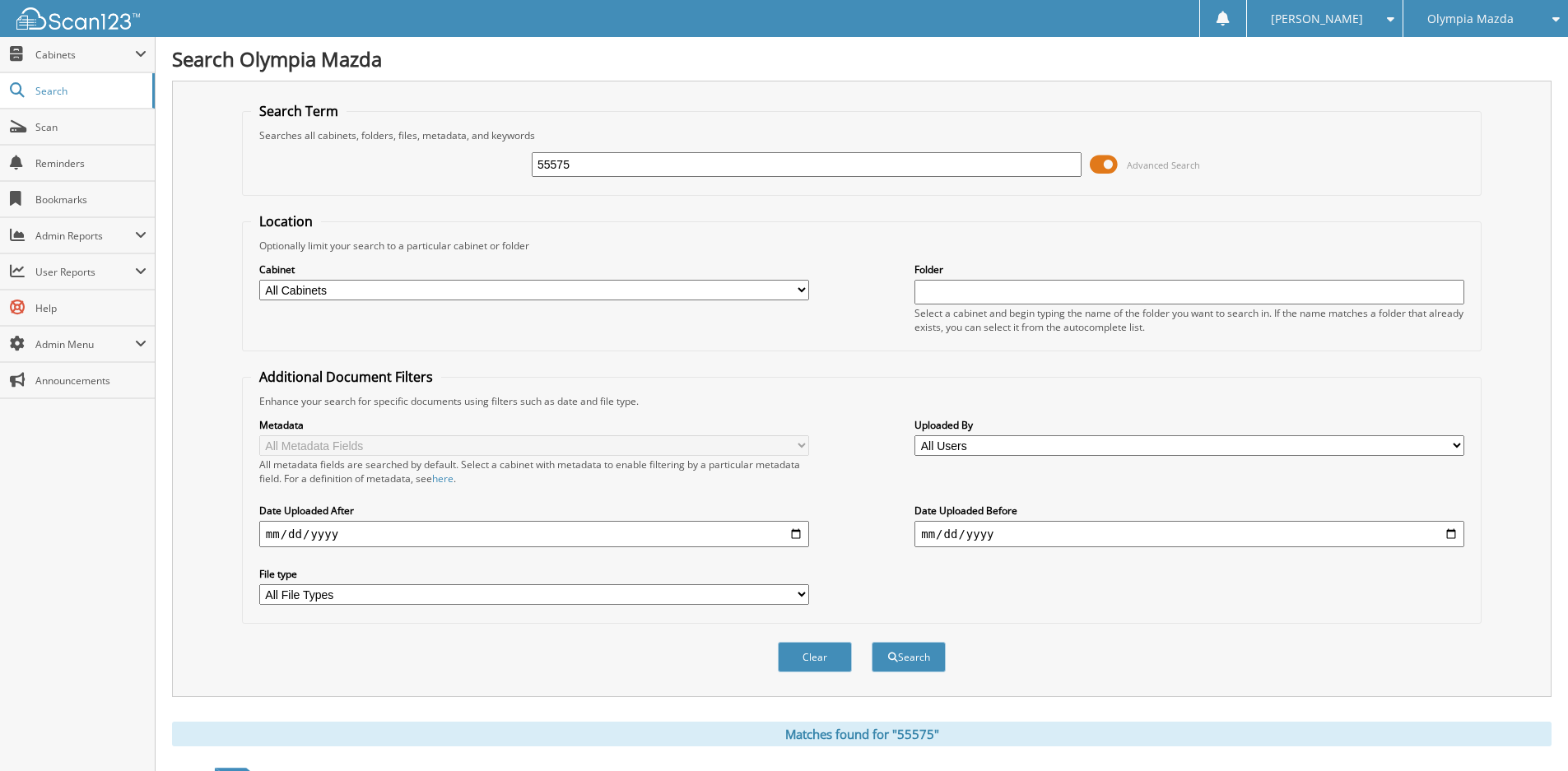
click at [497, 157] on div "55575 Advanced Search" at bounding box center [861, 164] width 1221 height 45
type input "55666"
click at [872, 642] on button "Search" at bounding box center [909, 658] width 74 height 30
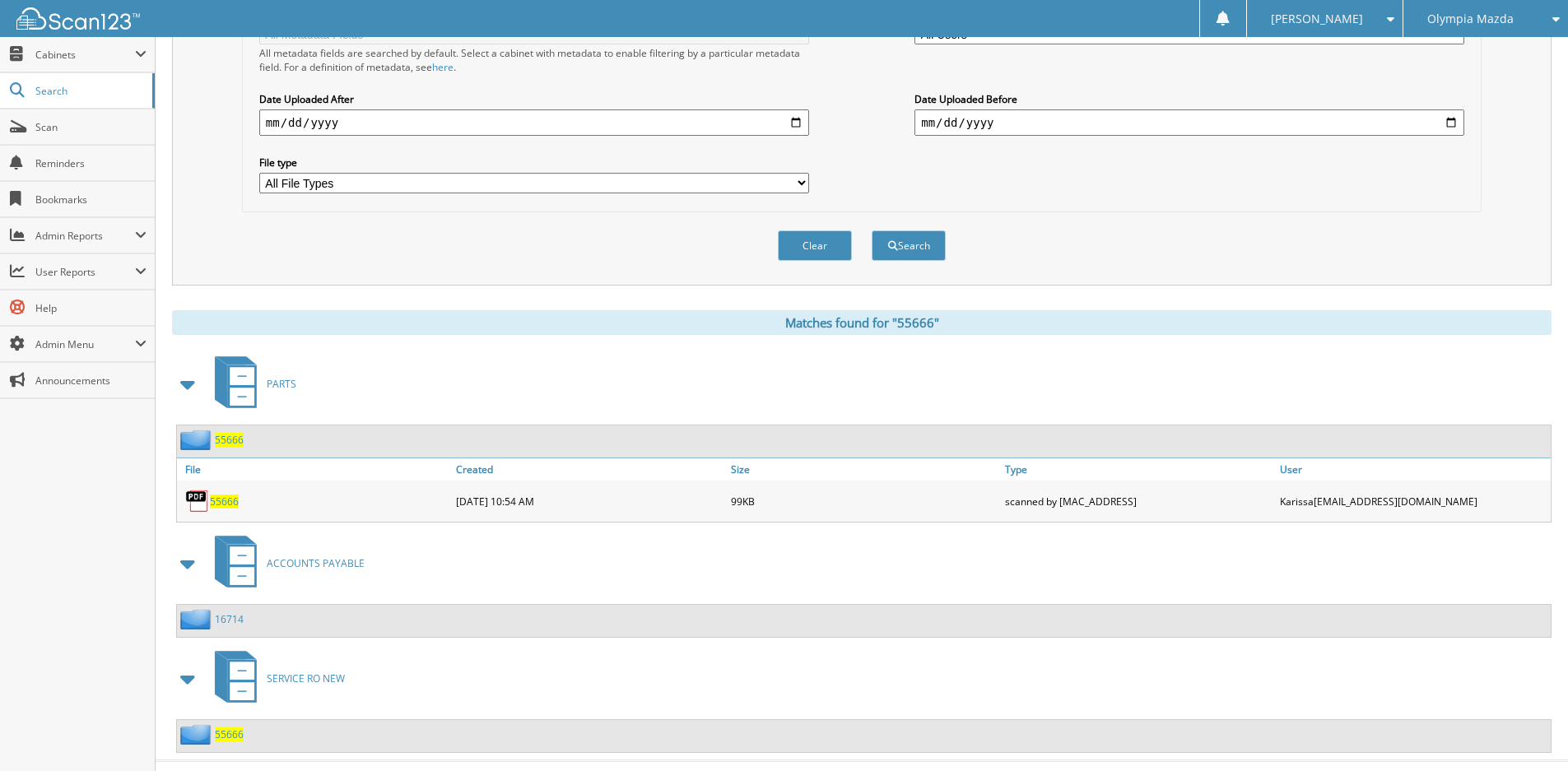
scroll to position [444, 0]
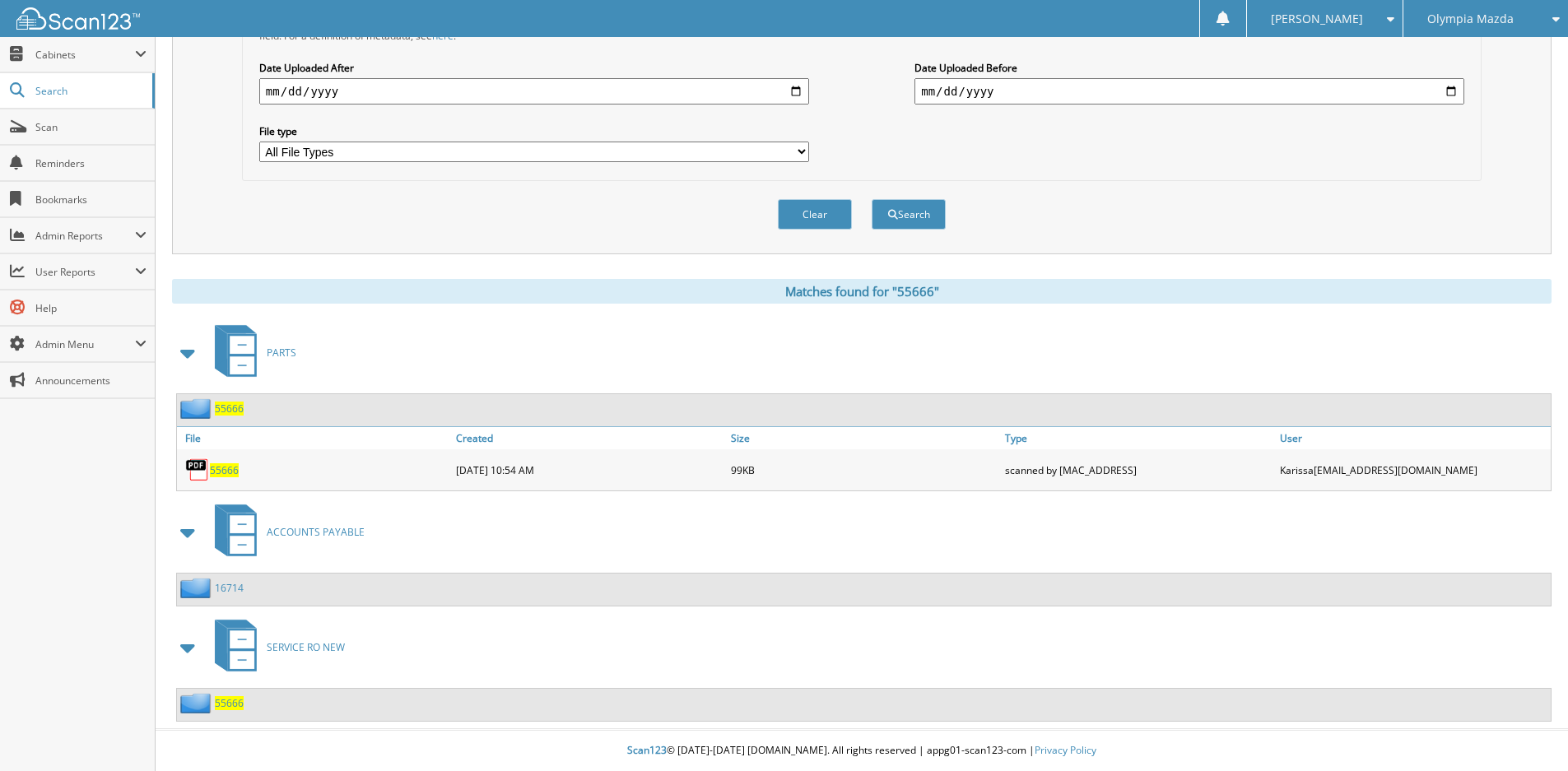
click at [227, 702] on span "55666" at bounding box center [229, 703] width 29 height 14
